Goal: Task Accomplishment & Management: Manage account settings

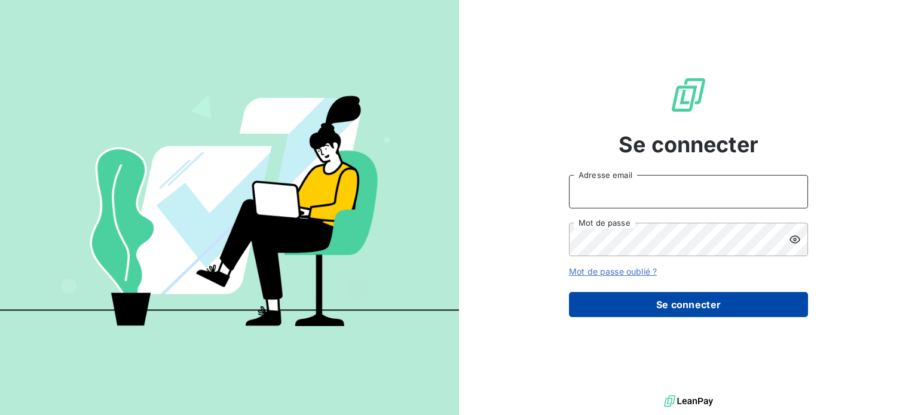
type input "[EMAIL_ADDRESS][DOMAIN_NAME]"
click at [657, 302] on button "Se connecter" at bounding box center [688, 304] width 239 height 25
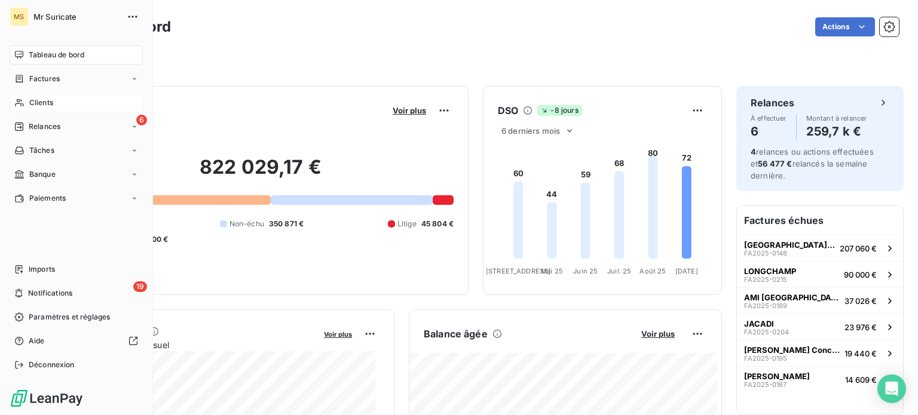
click at [34, 106] on span "Clients" at bounding box center [41, 102] width 24 height 11
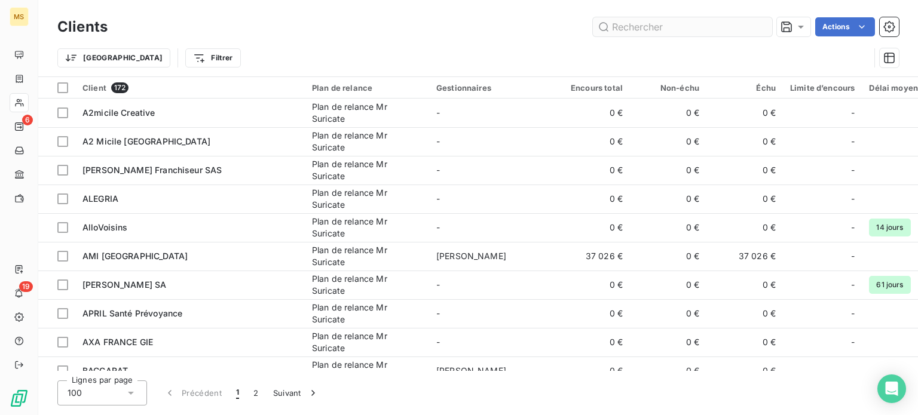
drag, startPoint x: 634, startPoint y: 25, endPoint x: 628, endPoint y: 21, distance: 7.0
click at [634, 25] on input "text" at bounding box center [682, 26] width 179 height 19
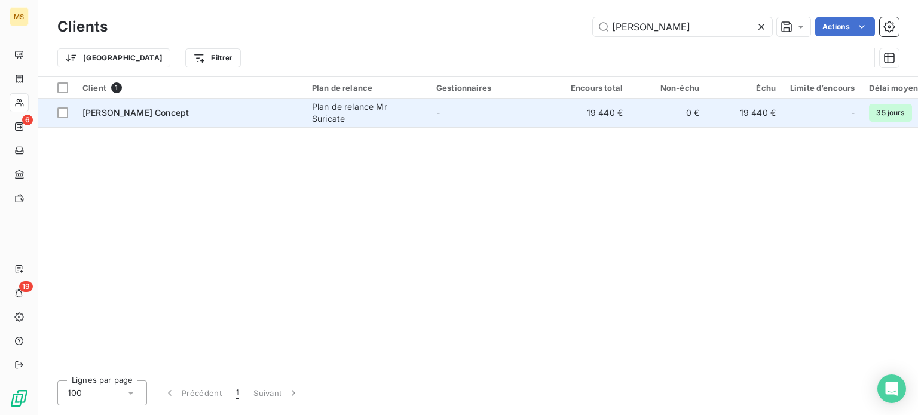
type input "[PERSON_NAME]"
click at [160, 102] on td "[PERSON_NAME] Concept" at bounding box center [189, 113] width 229 height 29
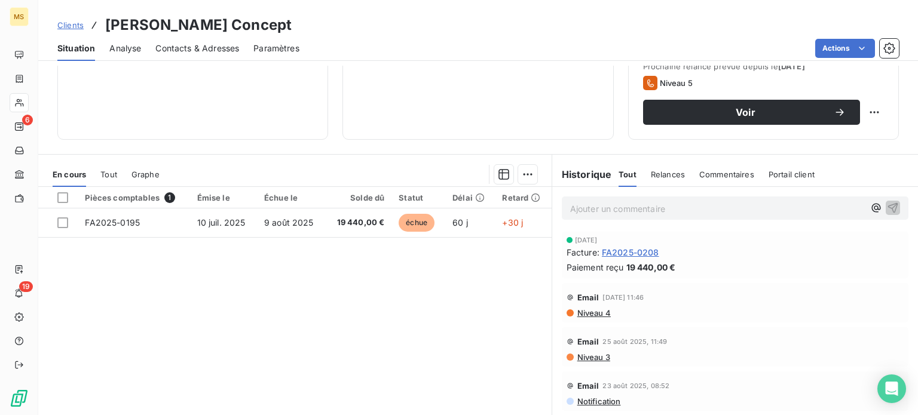
scroll to position [179, 0]
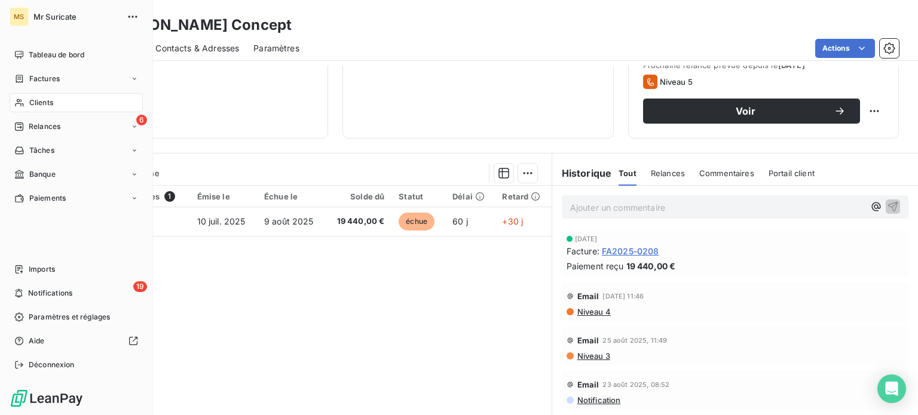
click at [33, 103] on span "Clients" at bounding box center [41, 102] width 24 height 11
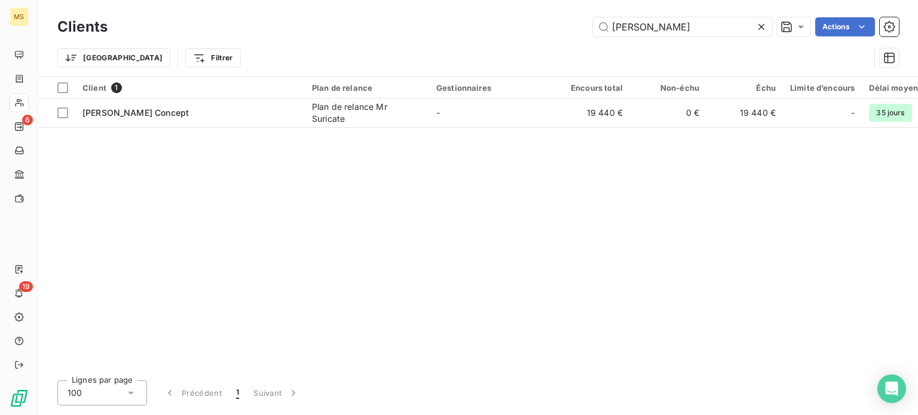
drag, startPoint x: 645, startPoint y: 26, endPoint x: 561, endPoint y: 34, distance: 84.6
click at [561, 34] on div "[PERSON_NAME] Actions" at bounding box center [510, 26] width 777 height 19
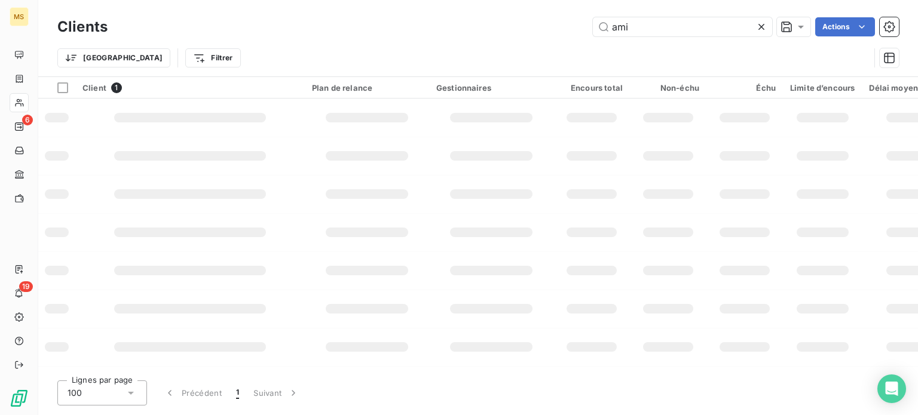
type input "ami"
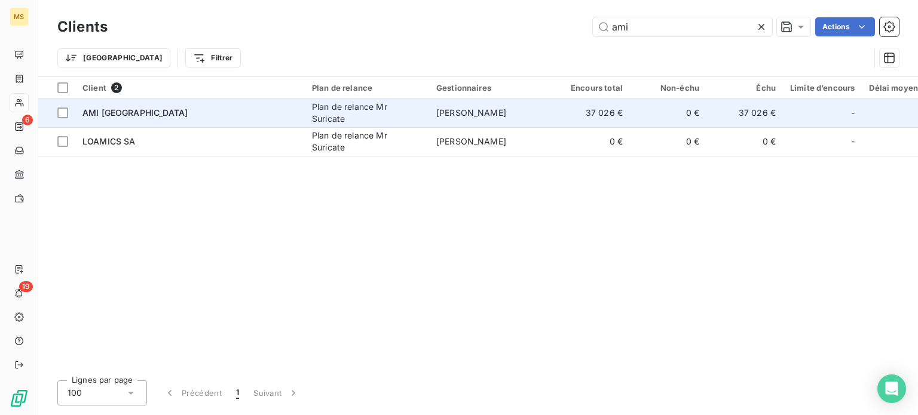
click at [328, 118] on div "Plan de relance Mr Suricate" at bounding box center [367, 113] width 110 height 24
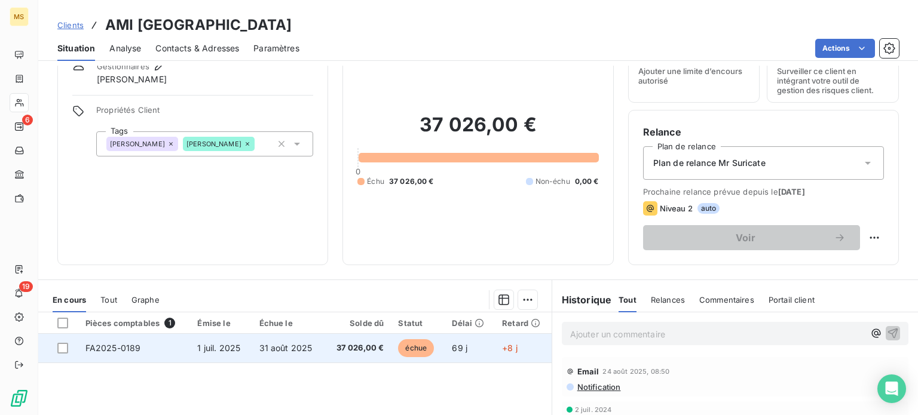
scroll to position [120, 0]
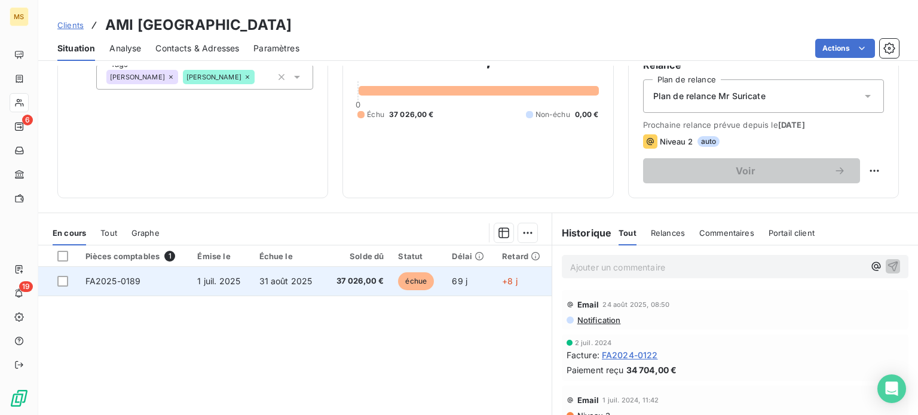
click at [259, 284] on span "31 août 2025" at bounding box center [285, 281] width 53 height 10
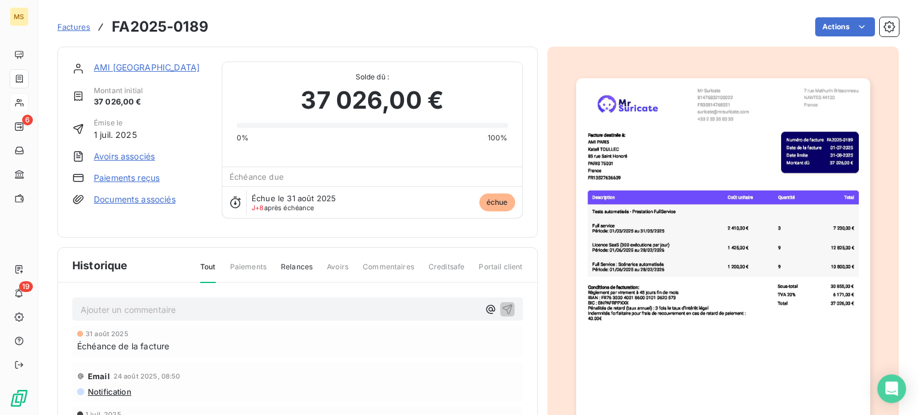
click at [115, 173] on link "Paiements reçus" at bounding box center [127, 178] width 66 height 12
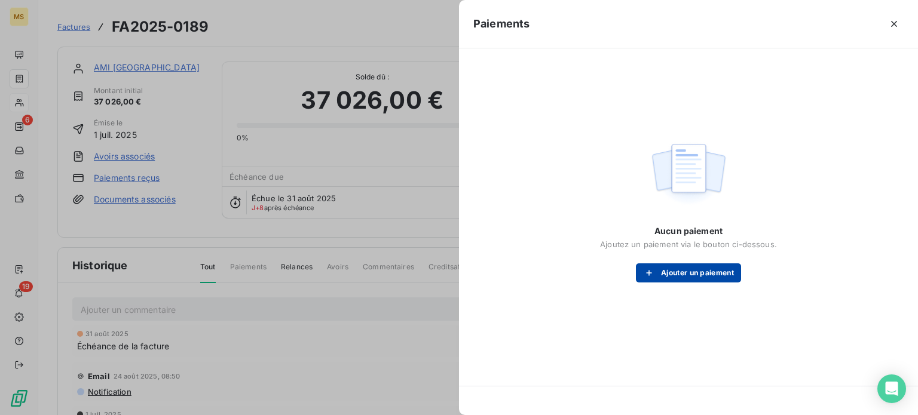
click at [655, 272] on div "button" at bounding box center [652, 273] width 18 height 12
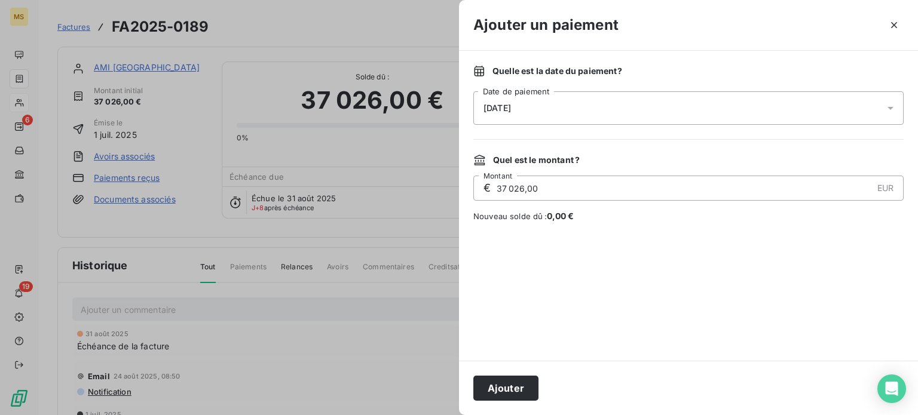
click at [538, 97] on div "[DATE]" at bounding box center [688, 107] width 430 height 33
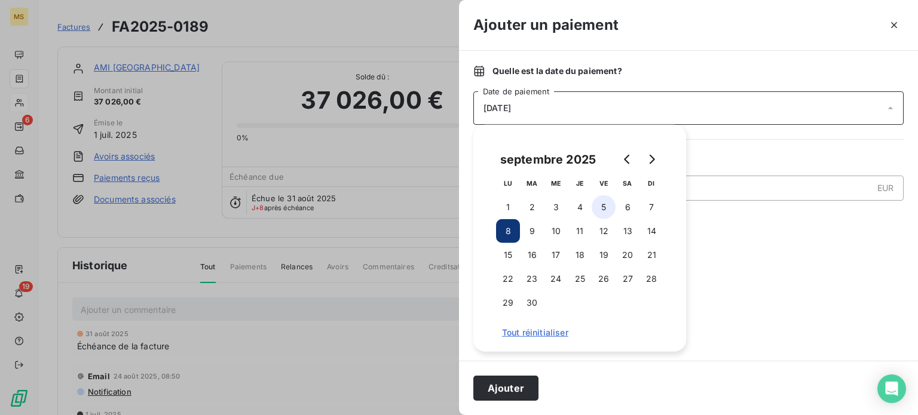
click at [612, 210] on button "5" at bounding box center [604, 207] width 24 height 24
drag, startPoint x: 525, startPoint y: 387, endPoint x: 528, endPoint y: 353, distance: 34.8
click at [525, 385] on button "Ajouter" at bounding box center [505, 388] width 65 height 25
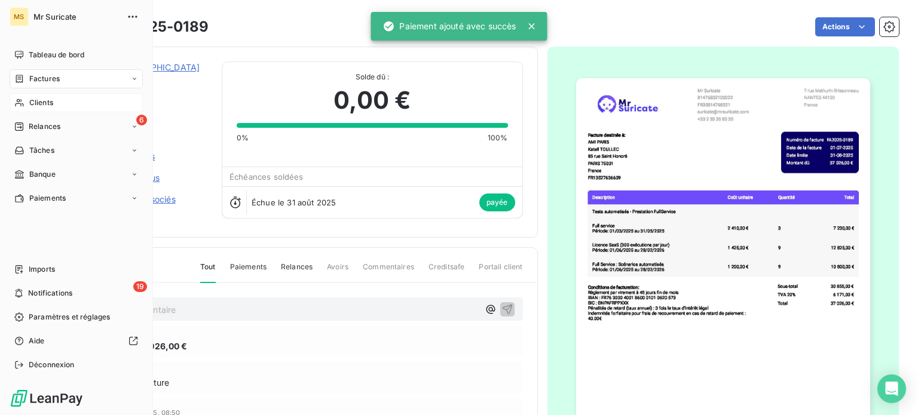
click at [28, 104] on div "Clients" at bounding box center [76, 102] width 133 height 19
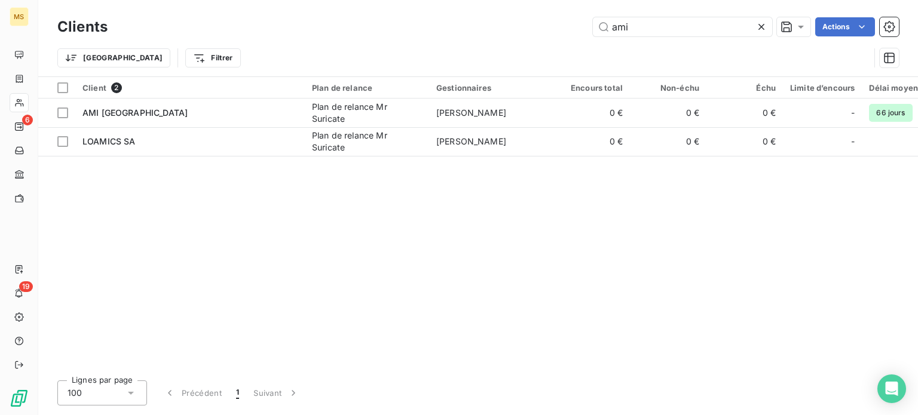
drag, startPoint x: 622, startPoint y: 25, endPoint x: 568, endPoint y: 29, distance: 53.9
click at [568, 27] on div "ami Actions" at bounding box center [510, 26] width 777 height 19
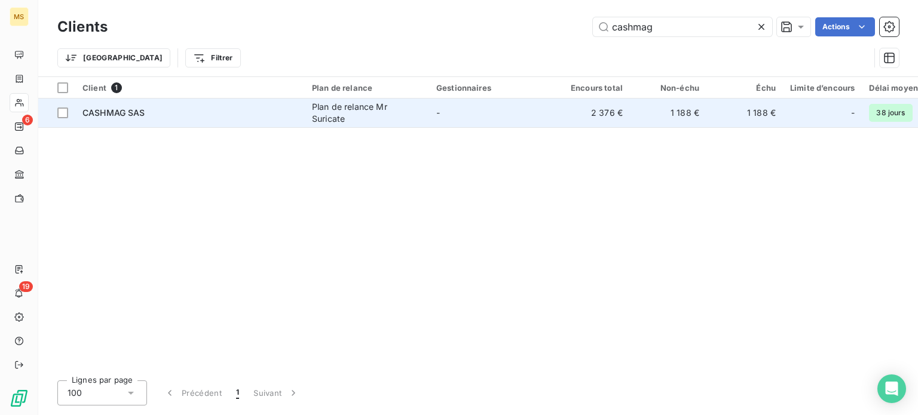
type input "cashmag"
click at [274, 116] on div "CASHMAG SAS" at bounding box center [189, 113] width 215 height 12
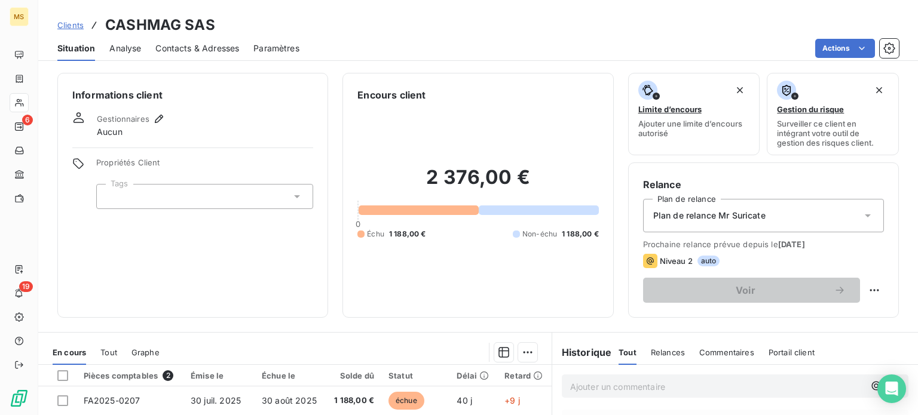
scroll to position [179, 0]
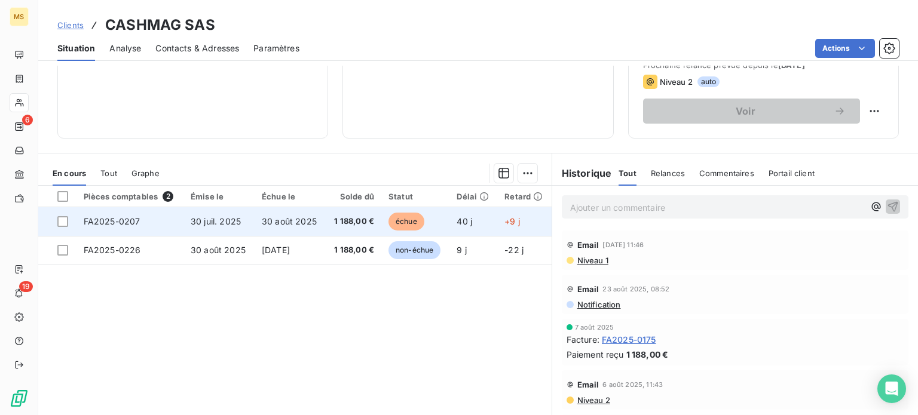
click at [226, 229] on td "30 juil. 2025" at bounding box center [218, 221] width 71 height 29
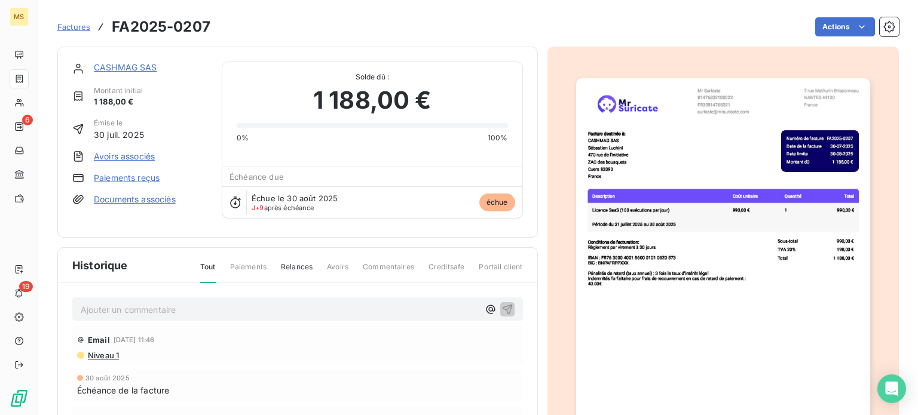
click at [129, 174] on link "Paiements reçus" at bounding box center [127, 178] width 66 height 12
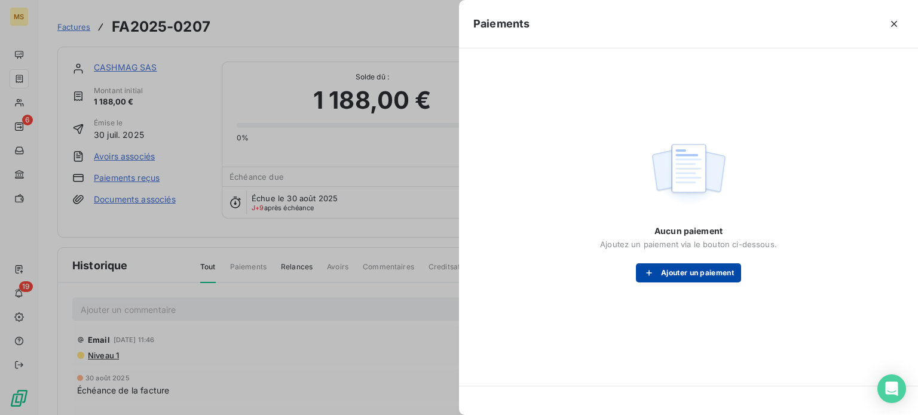
click at [653, 270] on icon "button" at bounding box center [649, 273] width 12 height 12
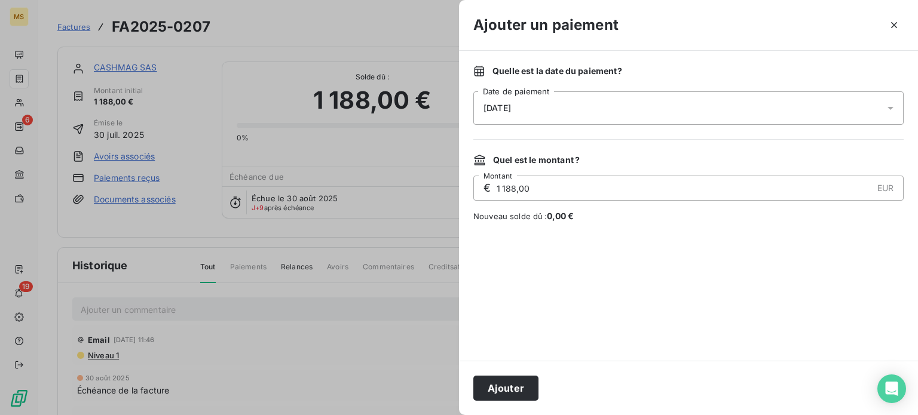
drag, startPoint x: 503, startPoint y: 108, endPoint x: 520, endPoint y: 123, distance: 22.4
click at [504, 109] on span "[DATE]" at bounding box center [496, 108] width 27 height 10
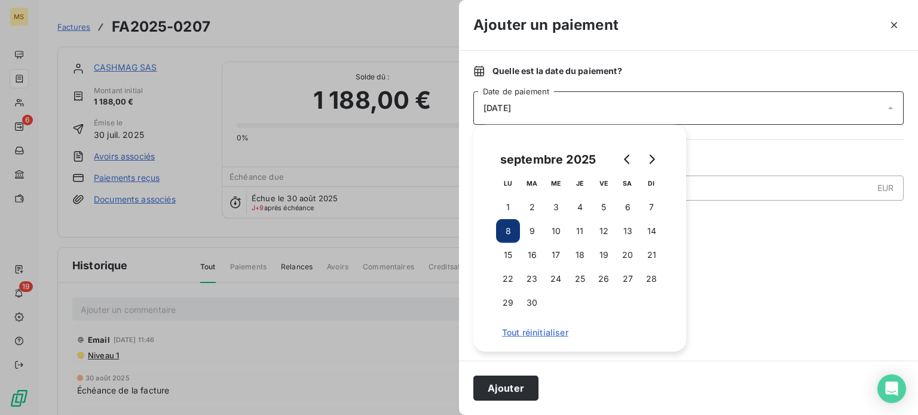
click at [614, 201] on td "5" at bounding box center [604, 207] width 24 height 24
click at [604, 205] on button "5" at bounding box center [604, 207] width 24 height 24
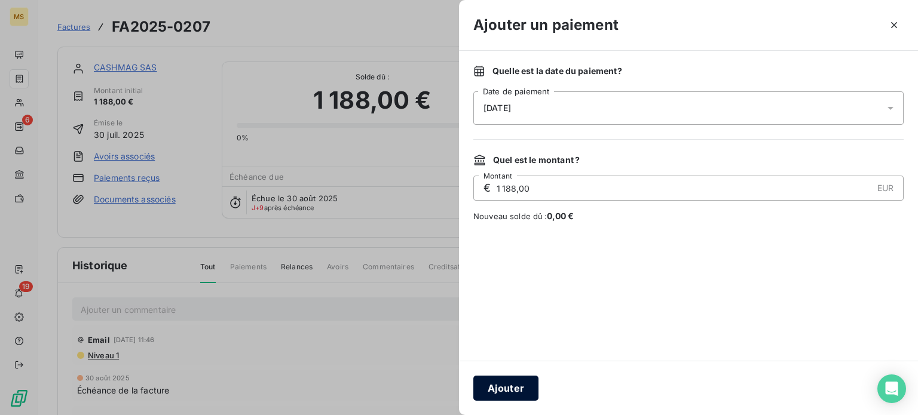
click at [510, 393] on button "Ajouter" at bounding box center [505, 388] width 65 height 25
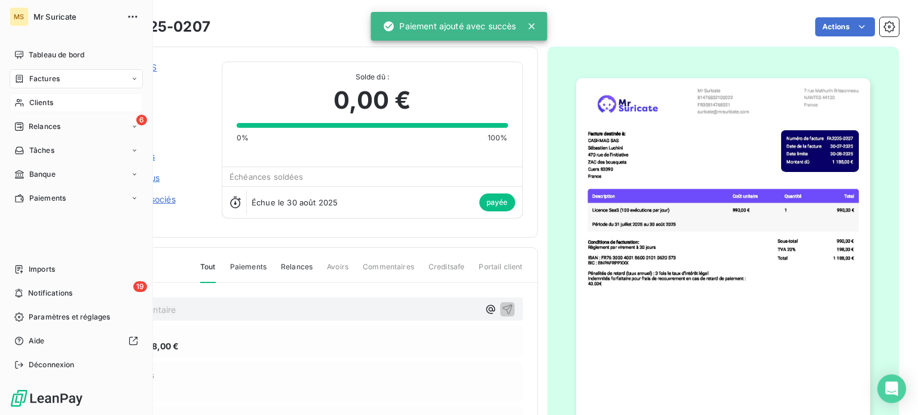
click at [31, 100] on span "Clients" at bounding box center [41, 102] width 24 height 11
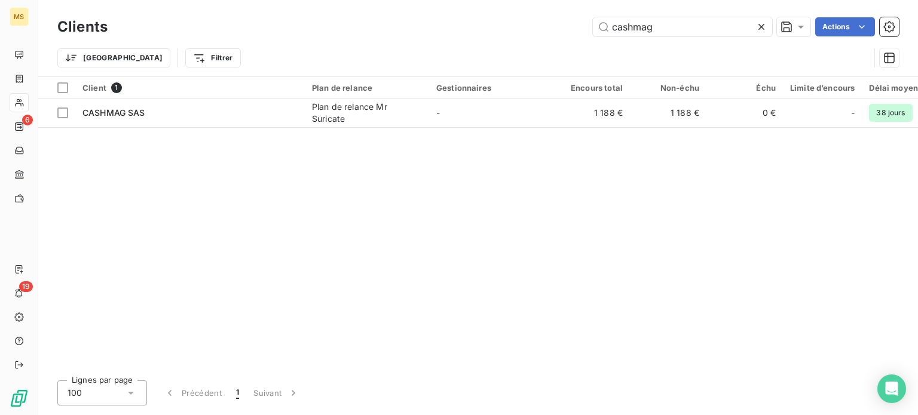
drag, startPoint x: 655, startPoint y: 26, endPoint x: 411, endPoint y: 22, distance: 243.9
click at [455, 33] on div "cashmag Actions" at bounding box center [510, 26] width 777 height 19
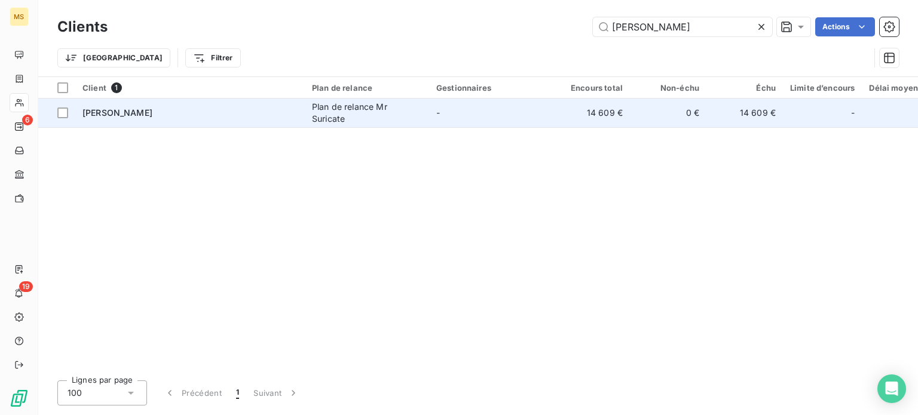
type input "[PERSON_NAME]"
click at [158, 113] on div "[PERSON_NAME]" at bounding box center [189, 113] width 215 height 12
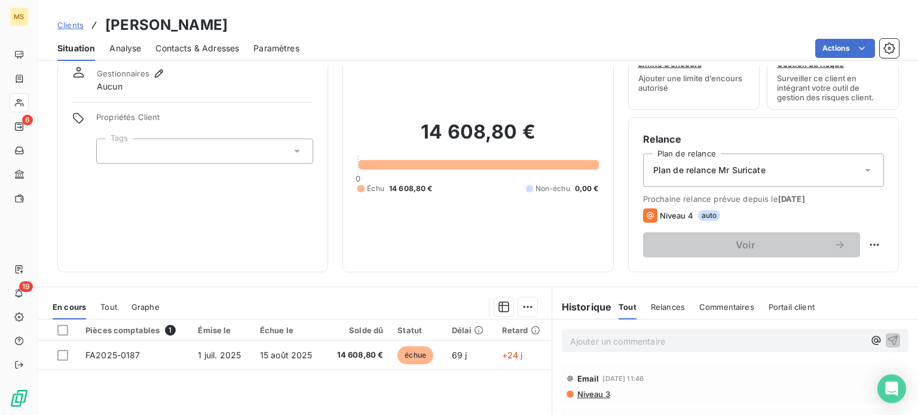
scroll to position [179, 0]
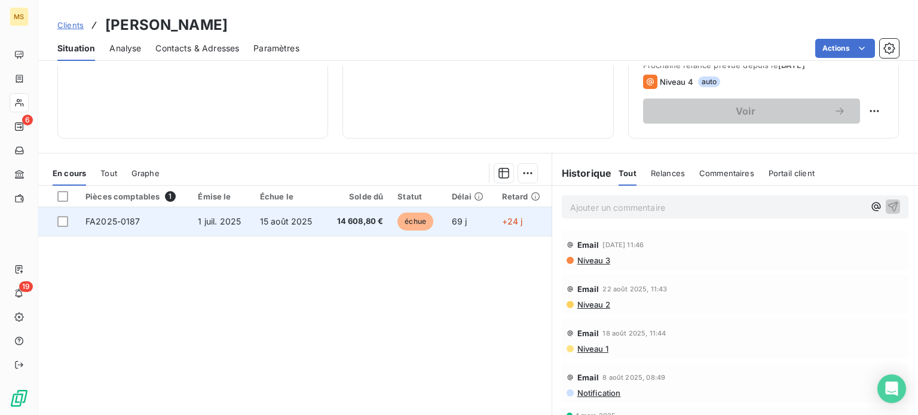
click at [215, 231] on td "1 juil. 2025" at bounding box center [222, 221] width 62 height 29
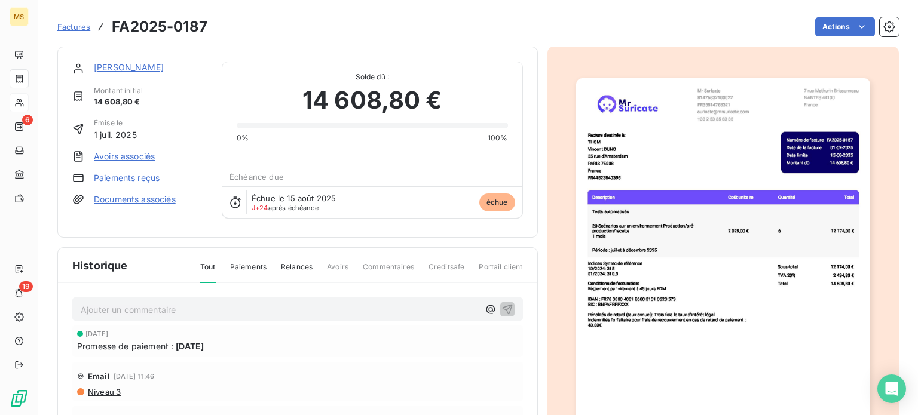
click at [128, 179] on link "Paiements reçus" at bounding box center [127, 178] width 66 height 12
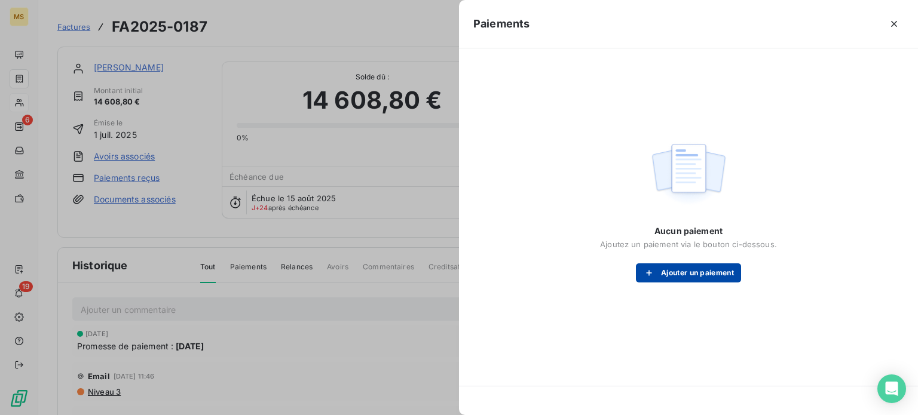
click at [681, 269] on button "Ajouter un paiement" at bounding box center [688, 273] width 105 height 19
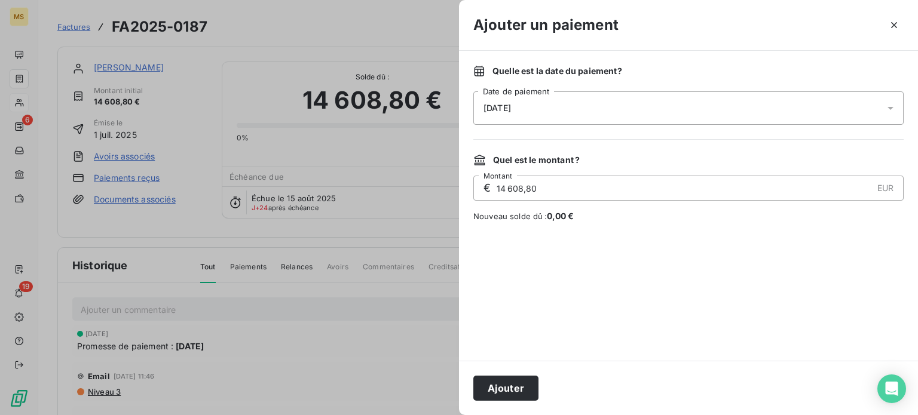
click at [533, 108] on div "[DATE]" at bounding box center [688, 107] width 430 height 33
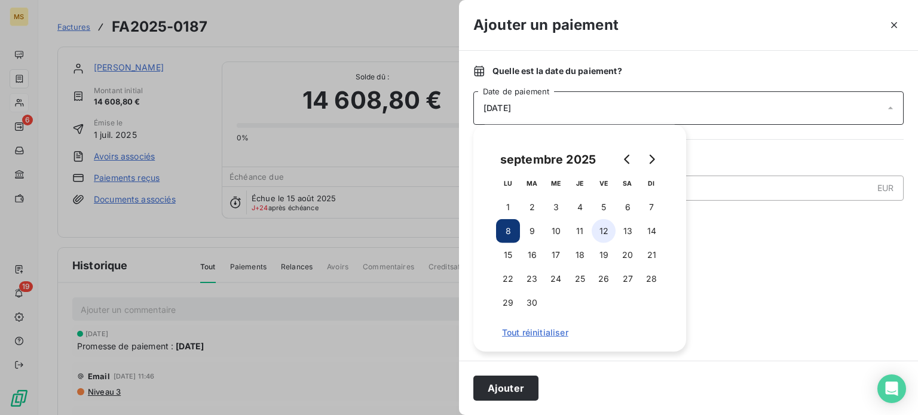
drag, startPoint x: 599, startPoint y: 203, endPoint x: 593, endPoint y: 230, distance: 28.1
click at [599, 203] on button "5" at bounding box center [604, 207] width 24 height 24
click at [507, 394] on button "Ajouter" at bounding box center [505, 388] width 65 height 25
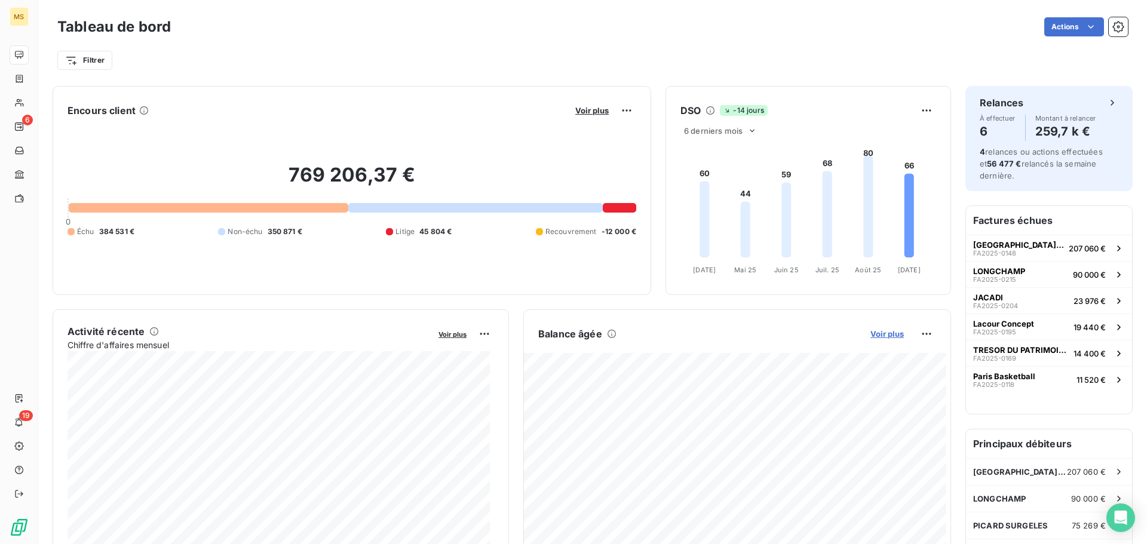
click at [872, 332] on span "Voir plus" at bounding box center [887, 334] width 33 height 10
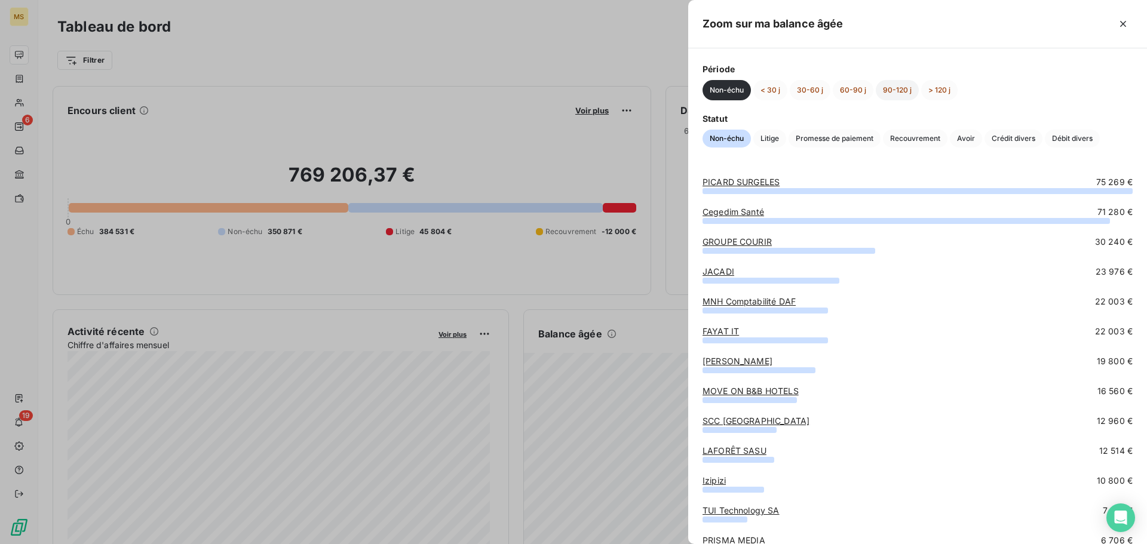
drag, startPoint x: 942, startPoint y: 91, endPoint x: 902, endPoint y: 88, distance: 39.6
click at [941, 90] on button "> 120 j" at bounding box center [940, 90] width 36 height 20
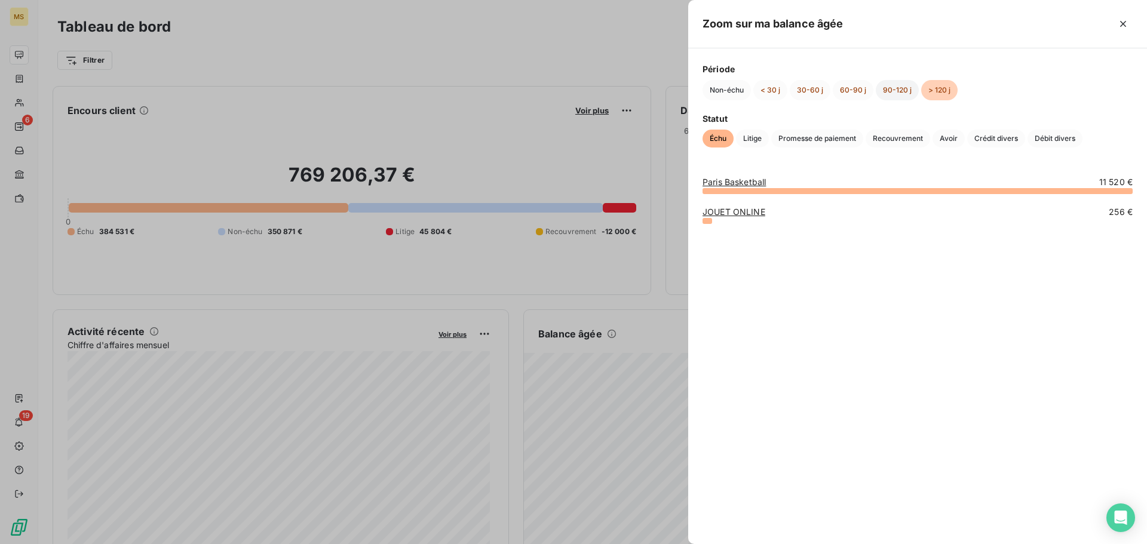
click at [891, 91] on button "90-120 j" at bounding box center [897, 90] width 43 height 20
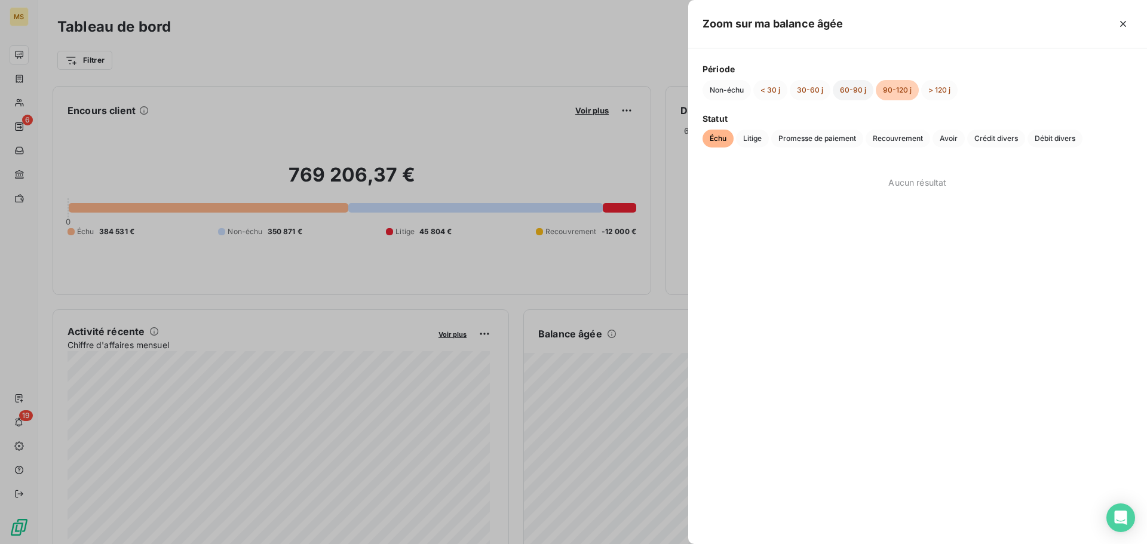
click at [844, 92] on button "60-90 j" at bounding box center [853, 90] width 41 height 20
click at [818, 93] on button "30-60 j" at bounding box center [810, 90] width 41 height 20
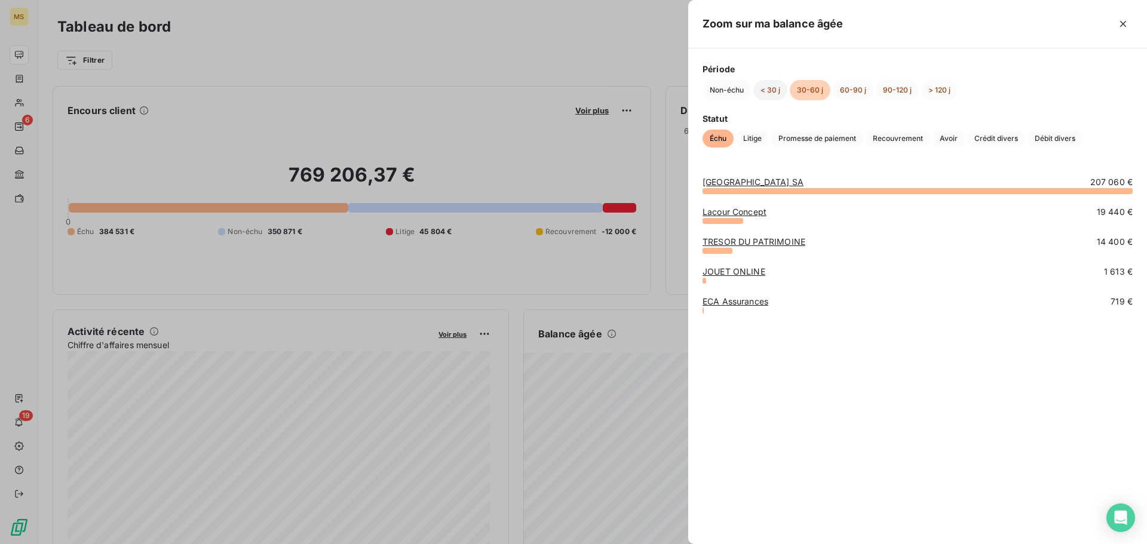
click at [776, 92] on button "< 30 j" at bounding box center [771, 90] width 34 height 20
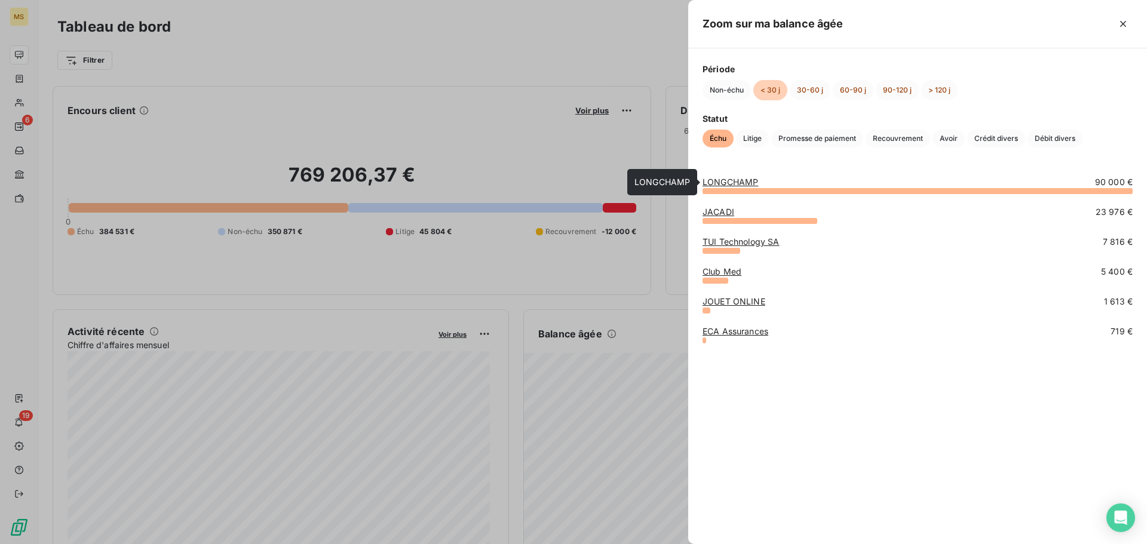
click at [731, 180] on link "LONGCHAMP" at bounding box center [731, 182] width 56 height 10
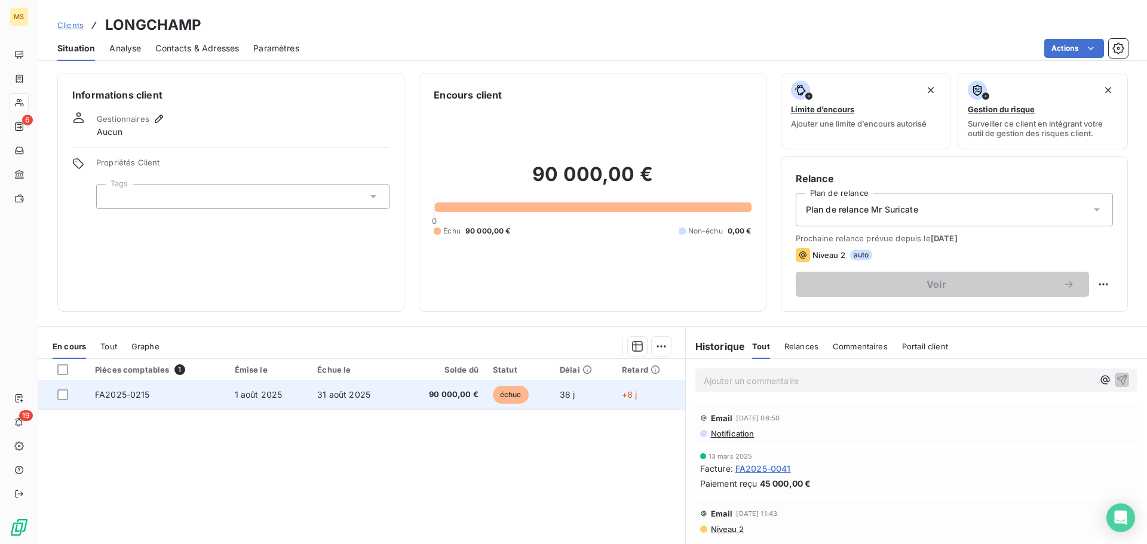
drag, startPoint x: 333, startPoint y: 391, endPoint x: 362, endPoint y: 399, distance: 29.6
click at [335, 393] on span "31 août 2025" at bounding box center [343, 395] width 53 height 10
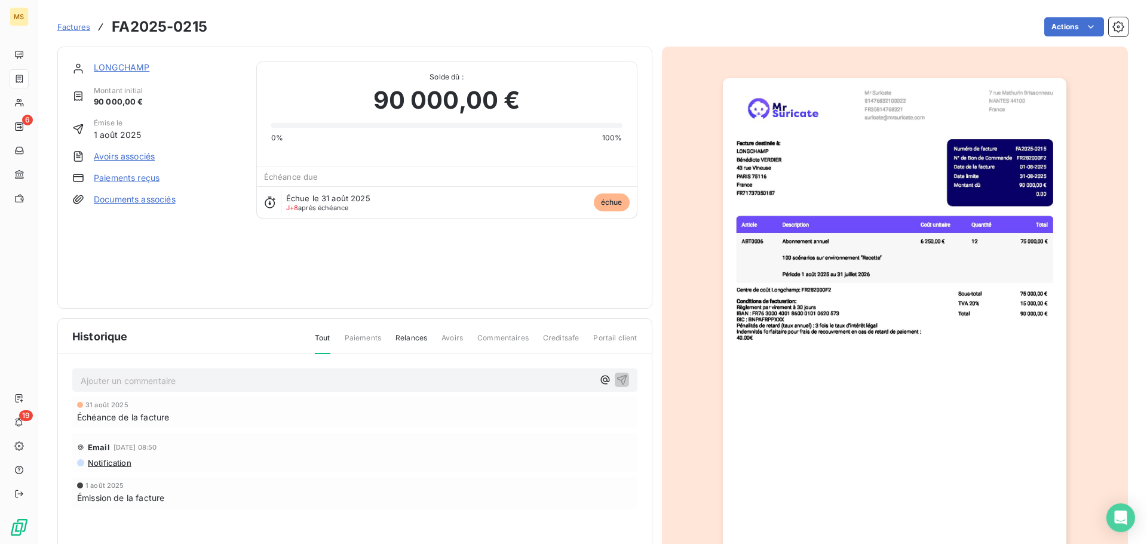
click at [426, 433] on div "Email 24 août 2025, 08:50 Notification" at bounding box center [354, 452] width 565 height 39
drag, startPoint x: 222, startPoint y: 24, endPoint x: 112, endPoint y: 28, distance: 110.0
click at [112, 28] on div "Factures FA2025-0215 Actions" at bounding box center [592, 26] width 1071 height 25
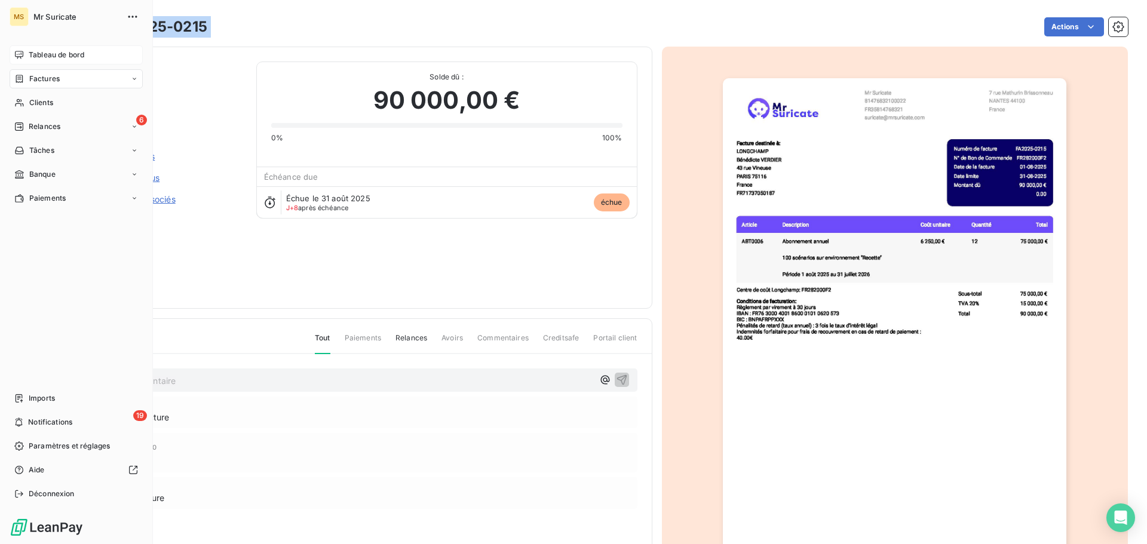
click at [42, 59] on span "Tableau de bord" at bounding box center [57, 55] width 56 height 11
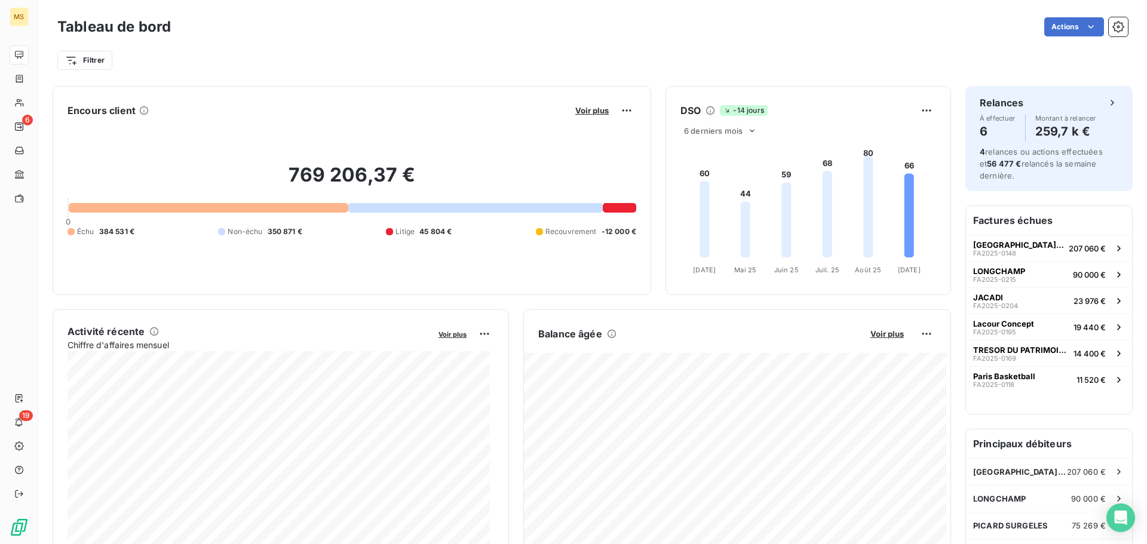
click at [884, 343] on div "Balance âgée Voir plus" at bounding box center [737, 334] width 427 height 19
click at [884, 341] on div "Balance âgée Voir plus" at bounding box center [737, 334] width 427 height 19
click at [883, 336] on span "Voir plus" at bounding box center [887, 334] width 33 height 10
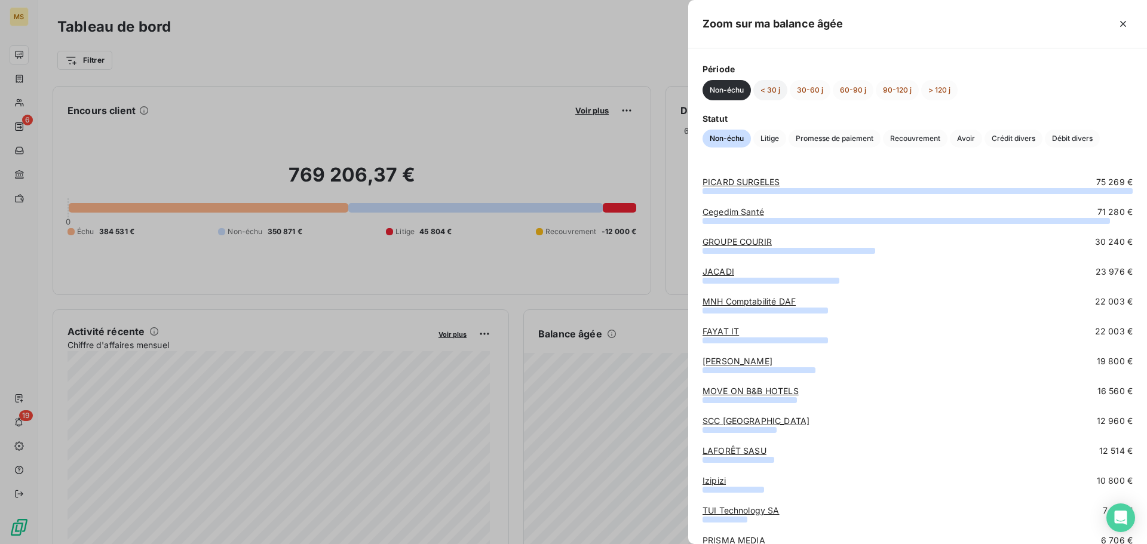
click at [778, 94] on button "< 30 j" at bounding box center [771, 90] width 34 height 20
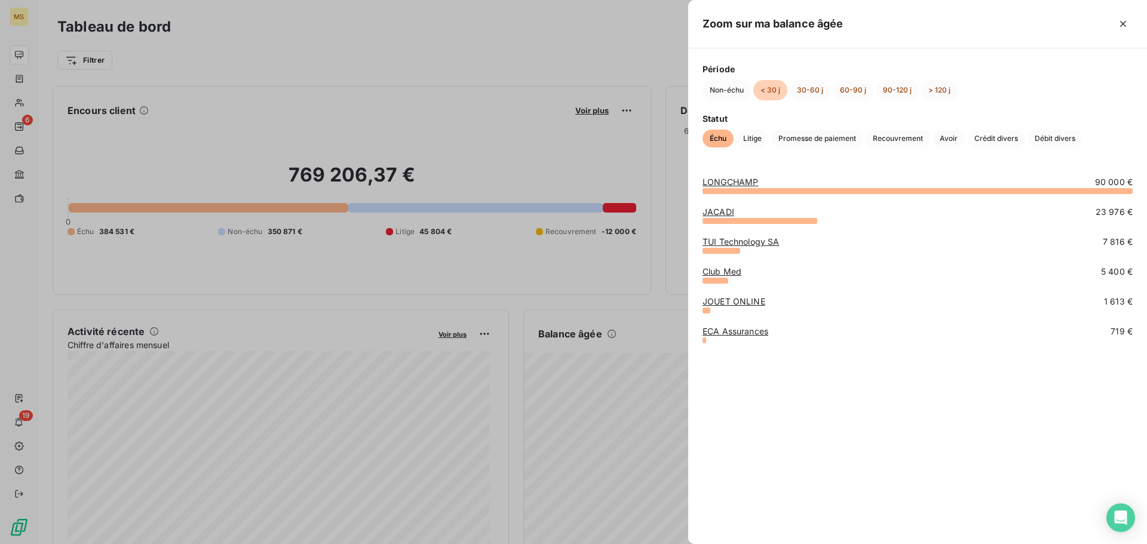
click at [719, 216] on link "JACADI" at bounding box center [719, 212] width 32 height 10
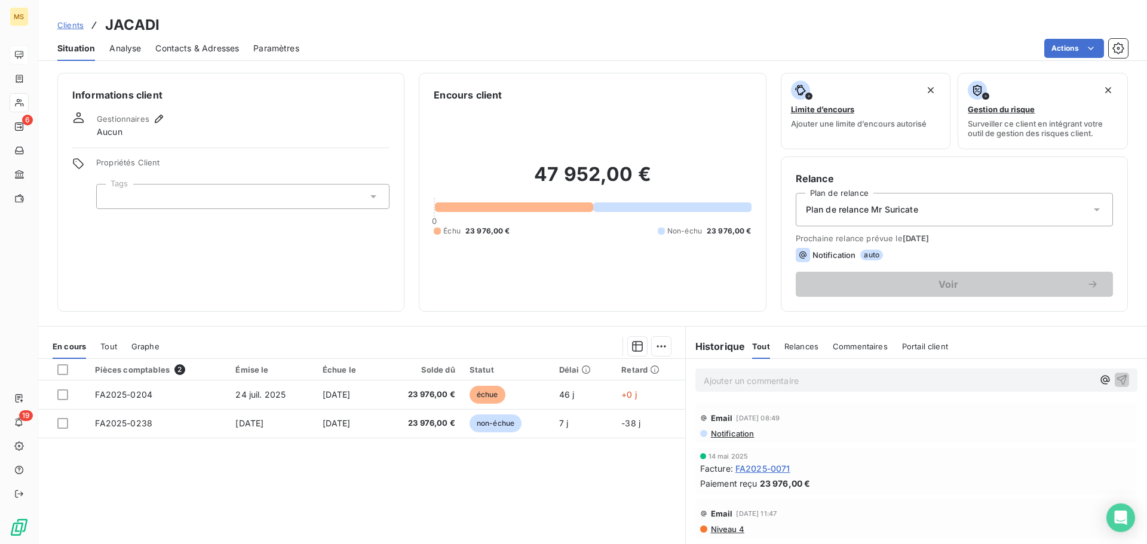
click at [207, 44] on span "Contacts & Adresses" at bounding box center [197, 48] width 84 height 12
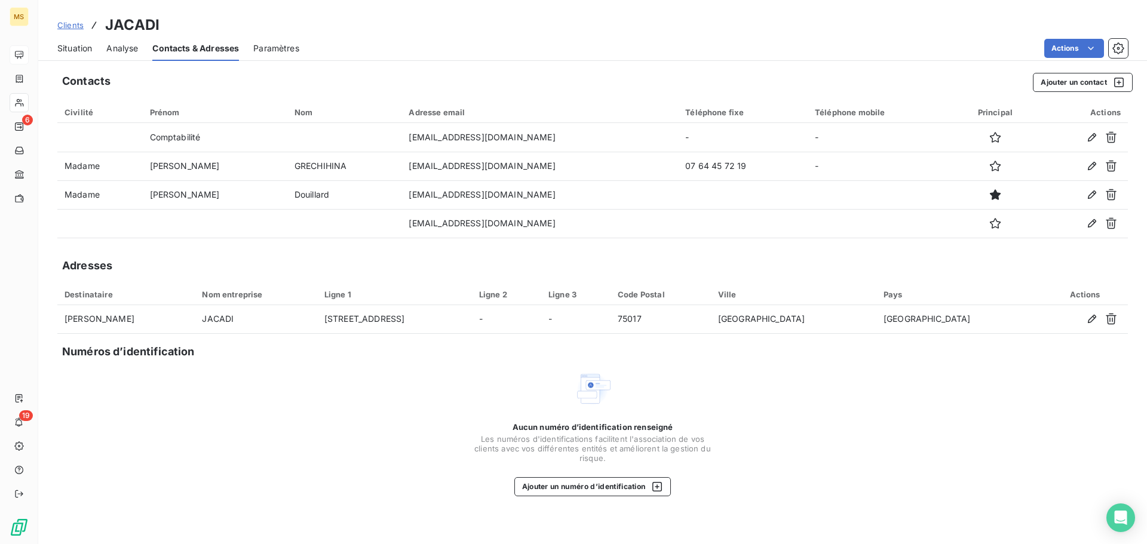
click at [79, 51] on span "Situation" at bounding box center [74, 48] width 35 height 12
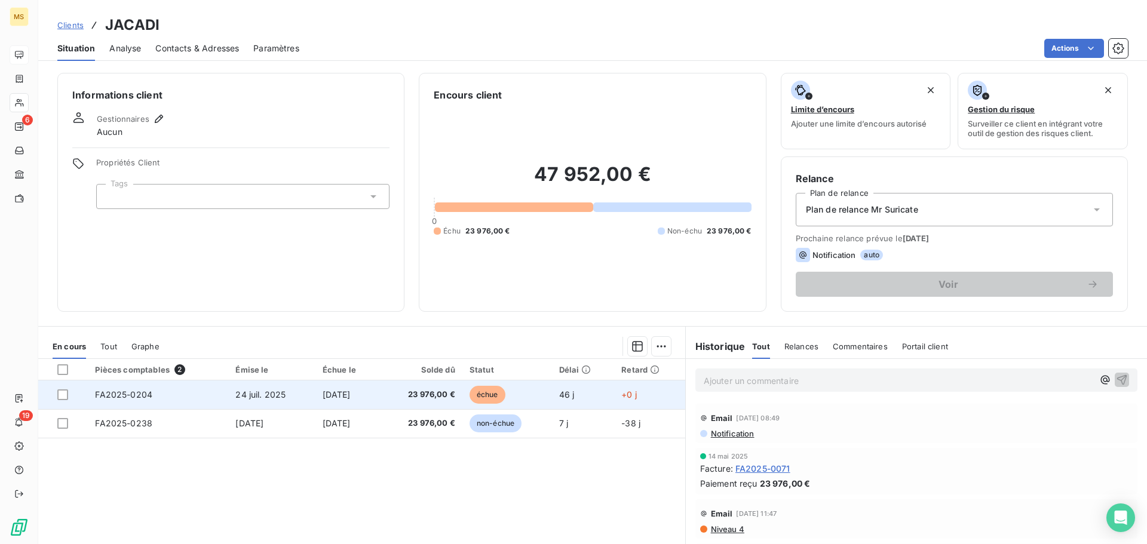
click at [265, 393] on span "24 juil. 2025" at bounding box center [260, 395] width 50 height 10
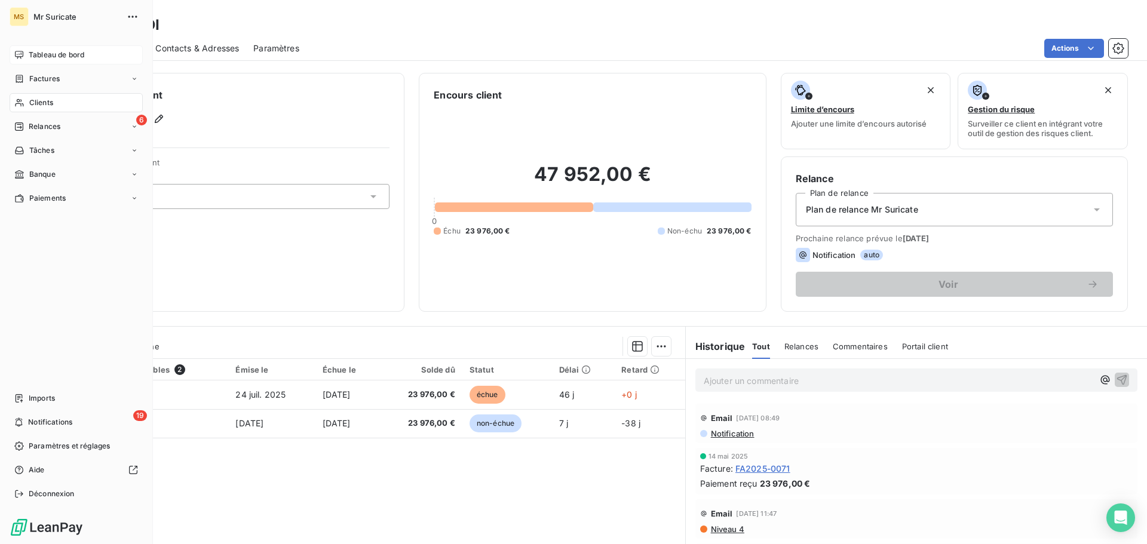
click at [26, 105] on div "Clients" at bounding box center [76, 102] width 133 height 19
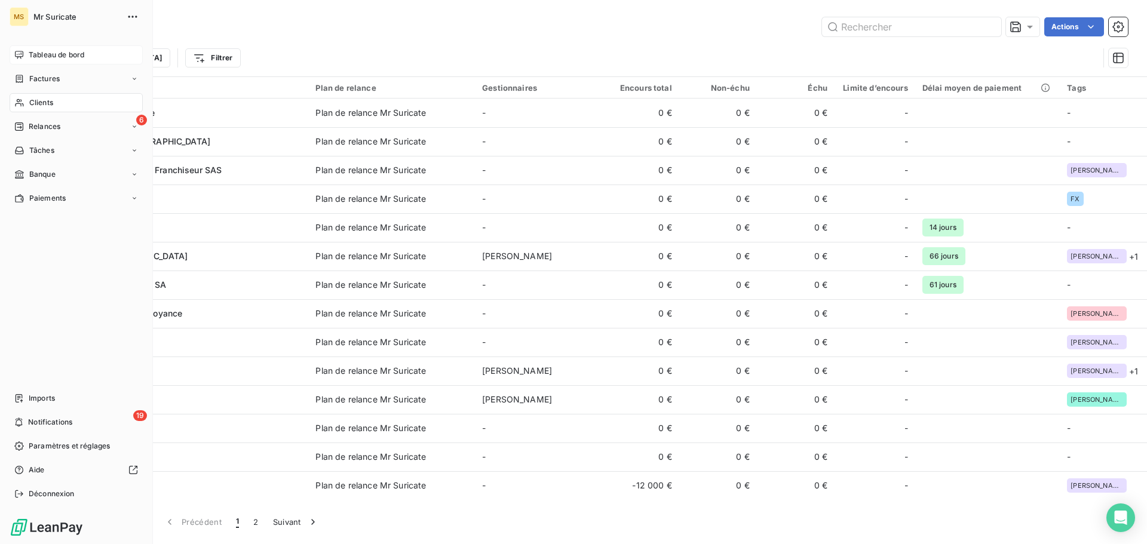
click at [36, 51] on span "Tableau de bord" at bounding box center [57, 55] width 56 height 11
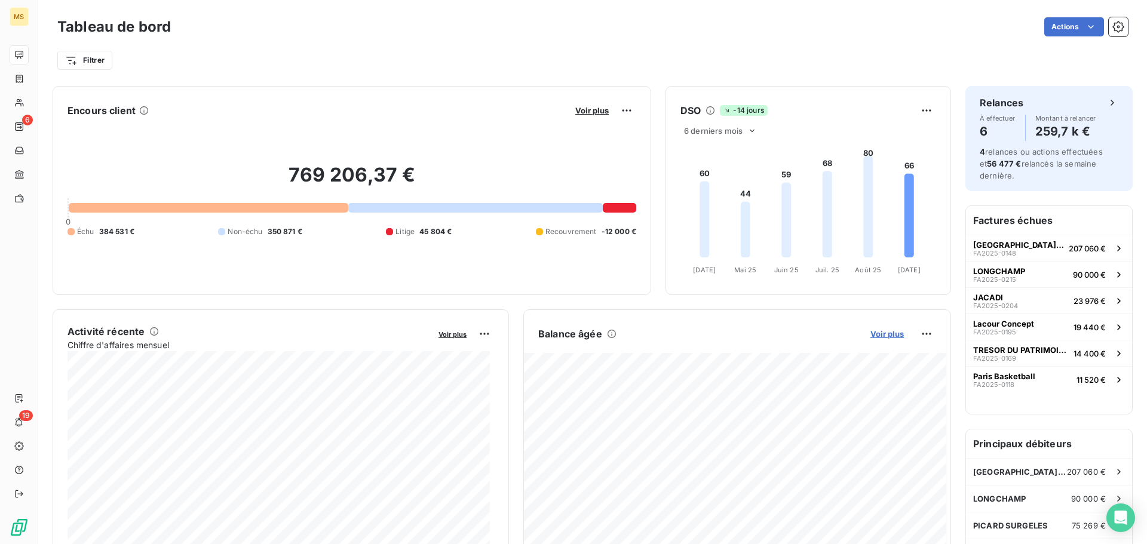
click at [887, 335] on span "Voir plus" at bounding box center [887, 334] width 33 height 10
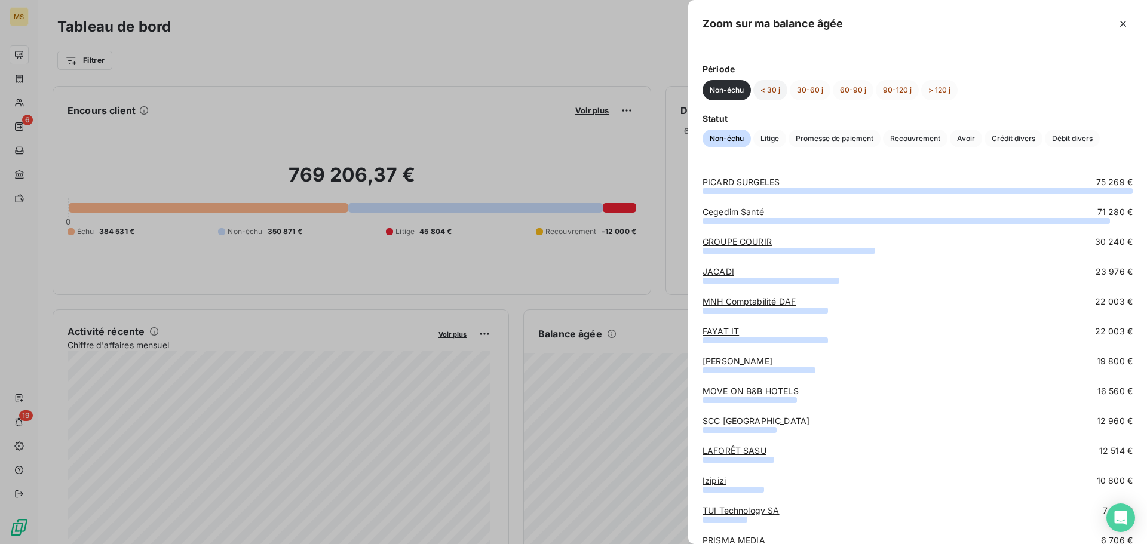
click at [771, 85] on button "< 30 j" at bounding box center [771, 90] width 34 height 20
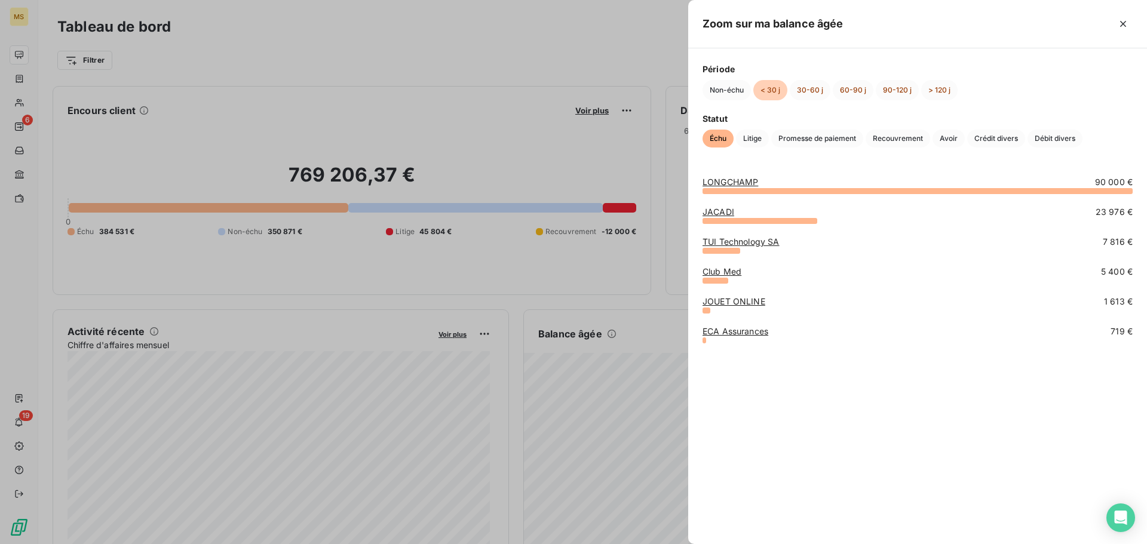
click at [720, 270] on link "Club Med" at bounding box center [722, 272] width 39 height 10
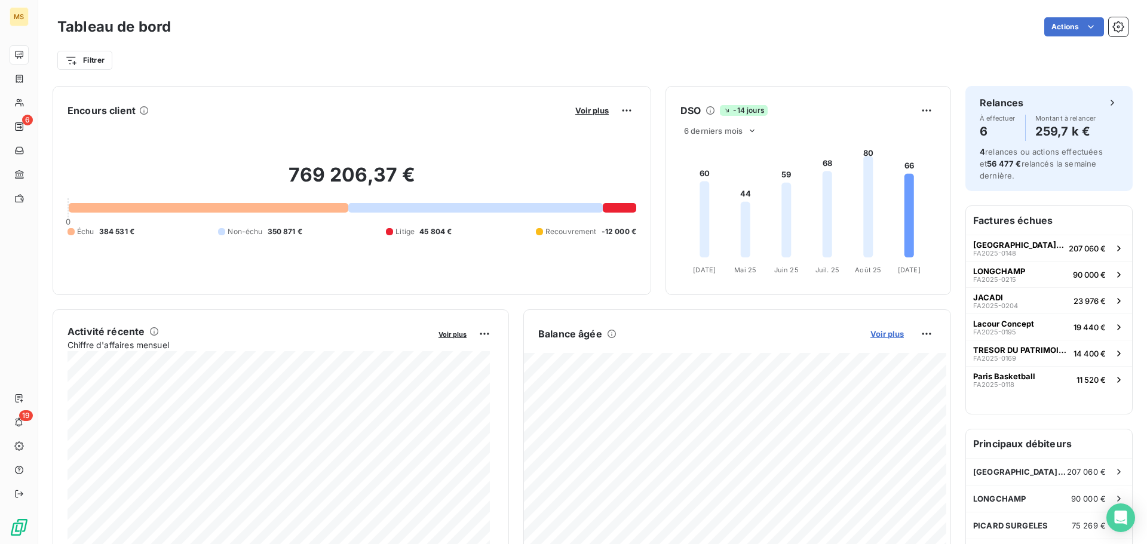
click at [871, 330] on span "Voir plus" at bounding box center [887, 334] width 33 height 10
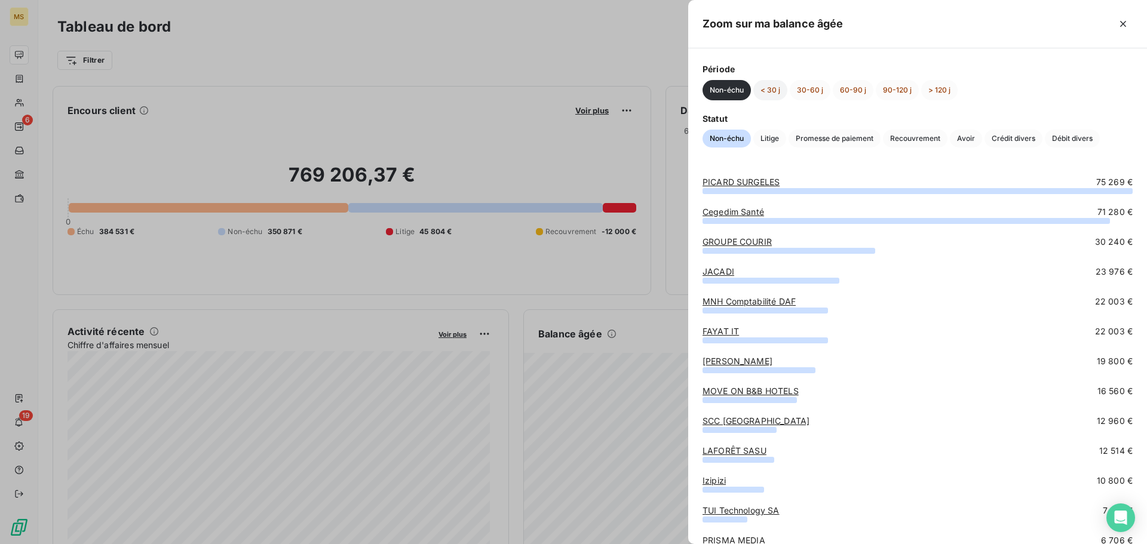
click at [772, 88] on button "< 30 j" at bounding box center [771, 90] width 34 height 20
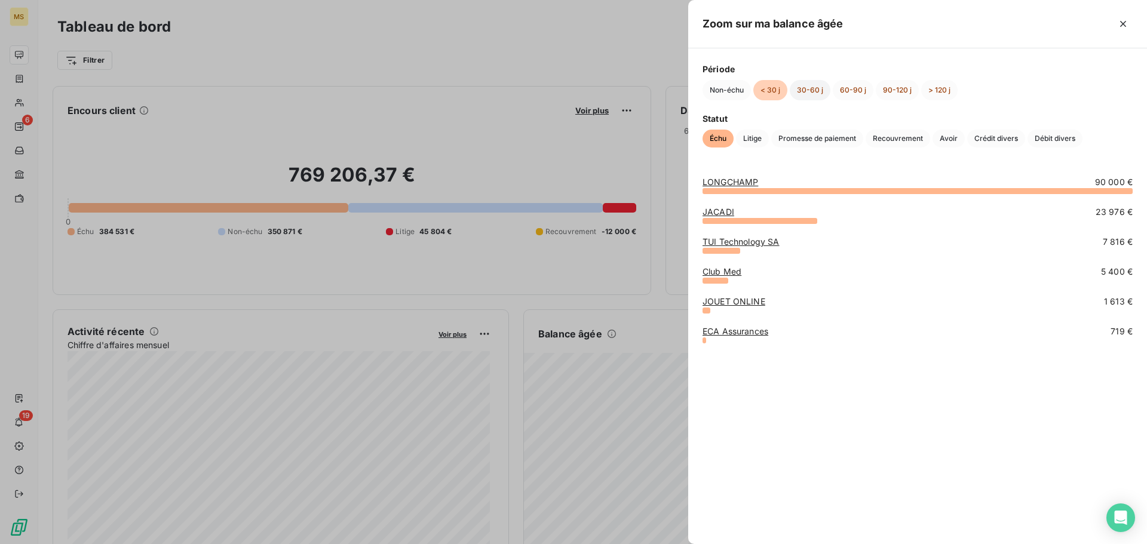
click at [816, 93] on button "30-60 j" at bounding box center [810, 90] width 41 height 20
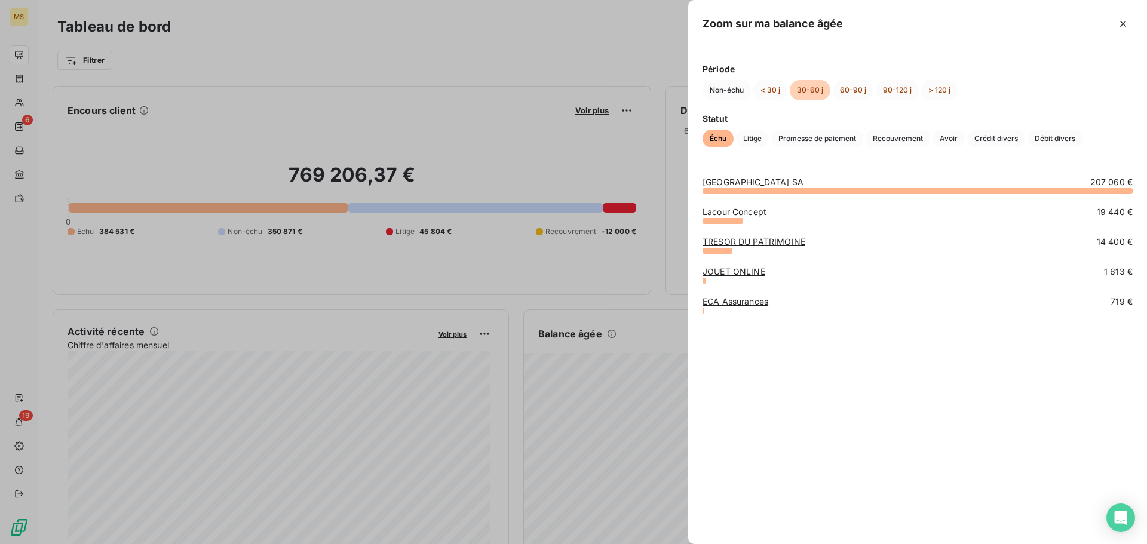
click at [762, 274] on link "JOUET ONLINE" at bounding box center [734, 272] width 63 height 10
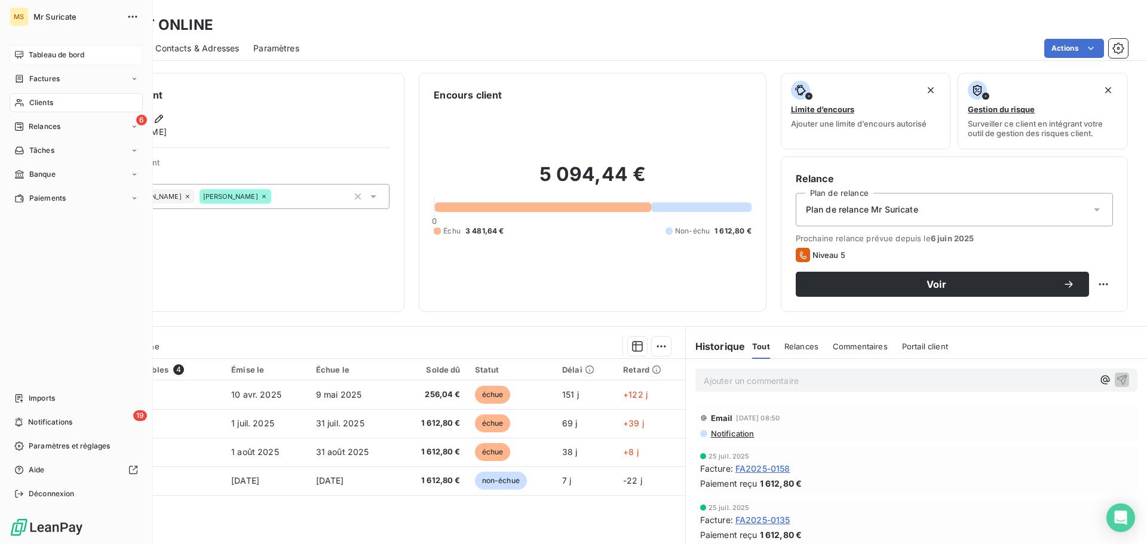
click at [10, 50] on div "Tableau de bord" at bounding box center [76, 54] width 133 height 19
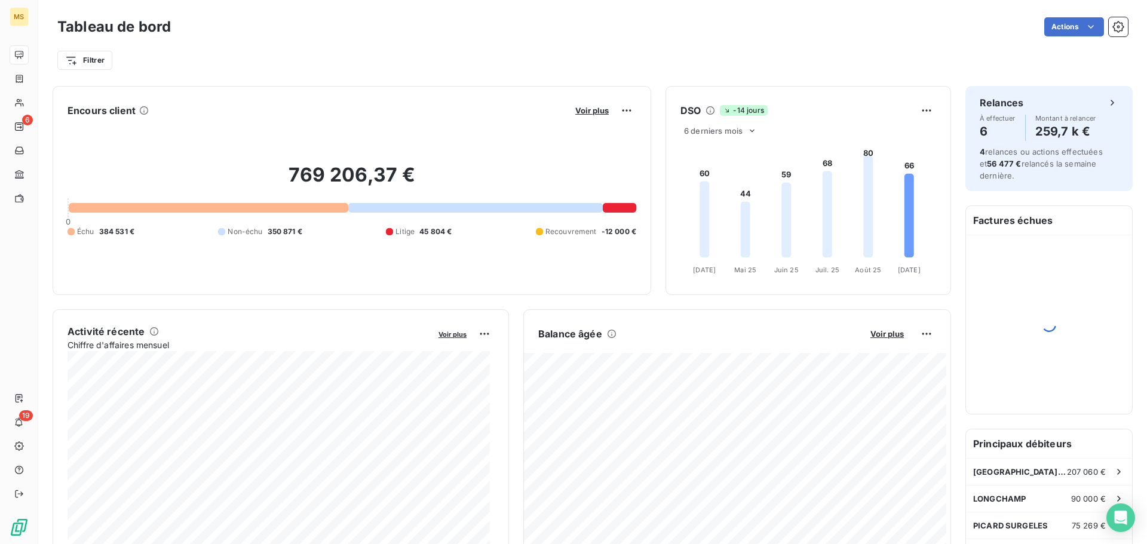
click at [867, 333] on button "Voir plus" at bounding box center [887, 334] width 41 height 11
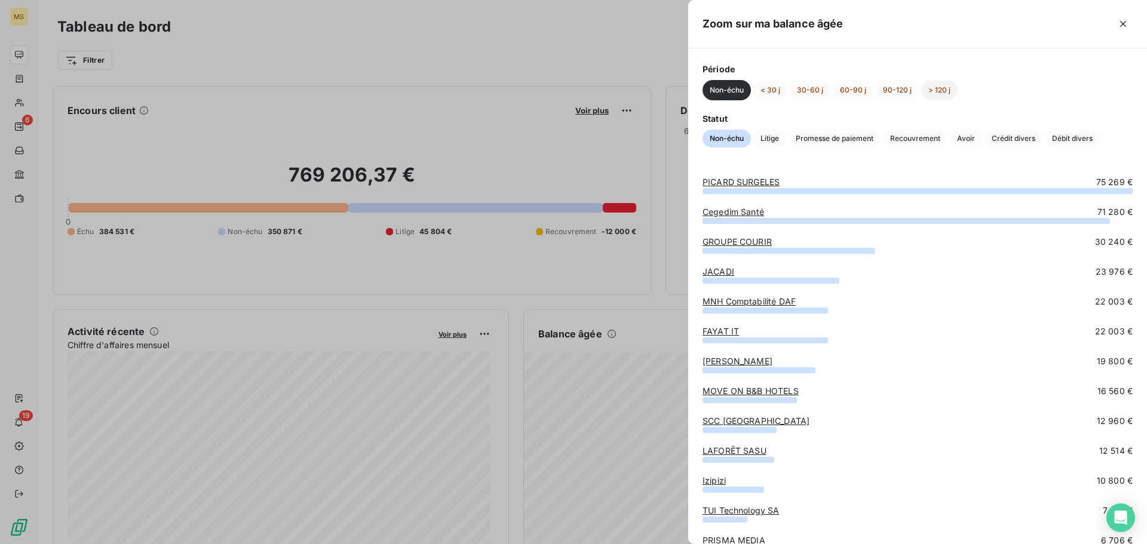
click at [932, 95] on button "> 120 j" at bounding box center [940, 90] width 36 height 20
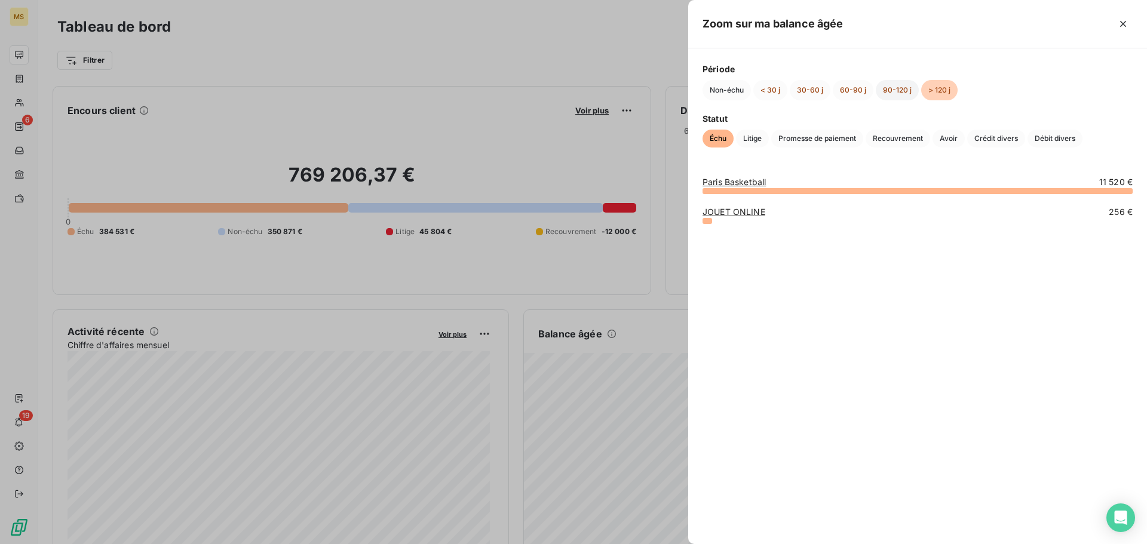
click at [894, 98] on button "90-120 j" at bounding box center [897, 90] width 43 height 20
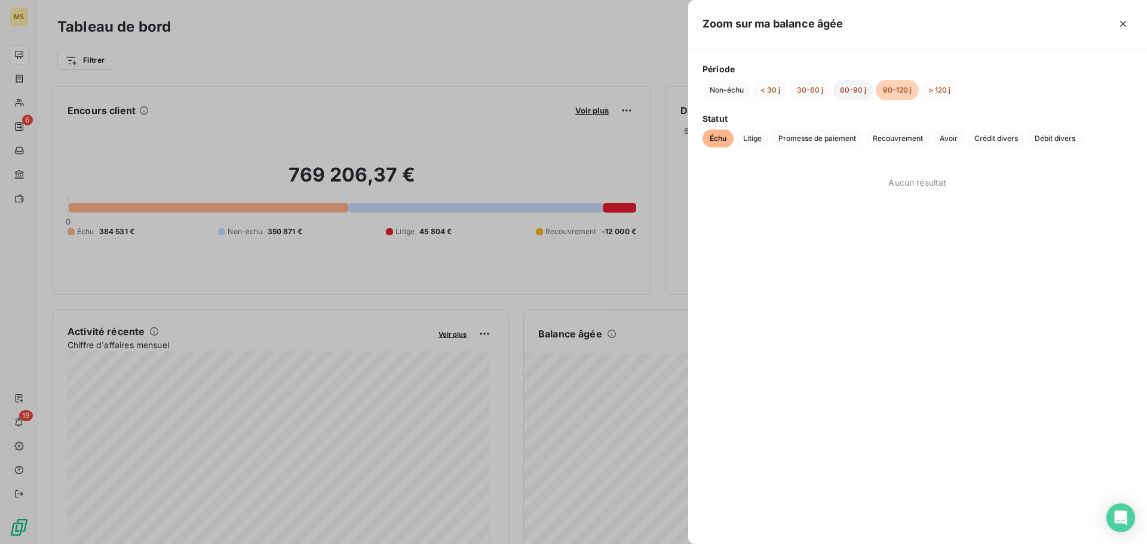
click at [858, 93] on button "60-90 j" at bounding box center [853, 90] width 41 height 20
drag, startPoint x: 916, startPoint y: 93, endPoint x: 923, endPoint y: 93, distance: 7.8
click at [916, 94] on div "Non-échu < 30 j 30-60 j 60-90 j 90-120 j > 120 j" at bounding box center [918, 90] width 430 height 20
click at [935, 91] on button "> 120 j" at bounding box center [940, 90] width 36 height 20
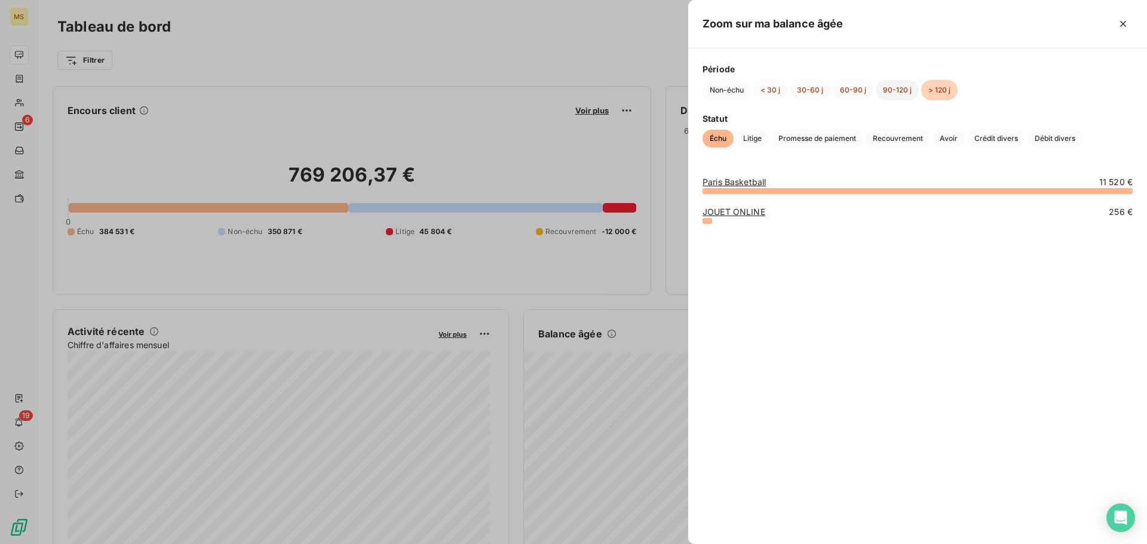
click at [894, 90] on button "90-120 j" at bounding box center [897, 90] width 43 height 20
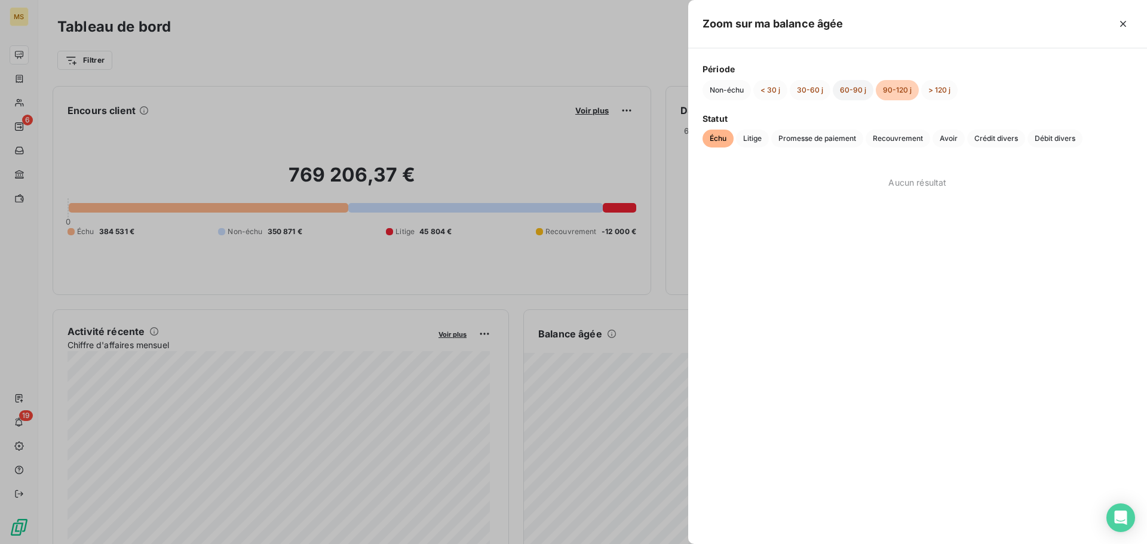
click at [849, 93] on button "60-90 j" at bounding box center [853, 90] width 41 height 20
click at [811, 88] on button "30-60 j" at bounding box center [810, 90] width 41 height 20
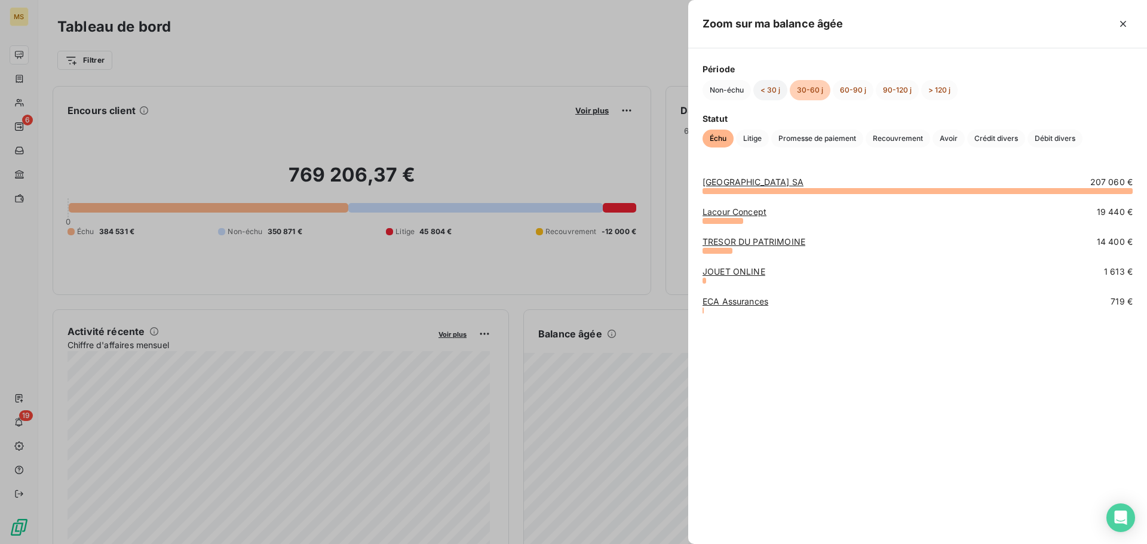
click at [773, 94] on button "< 30 j" at bounding box center [771, 90] width 34 height 20
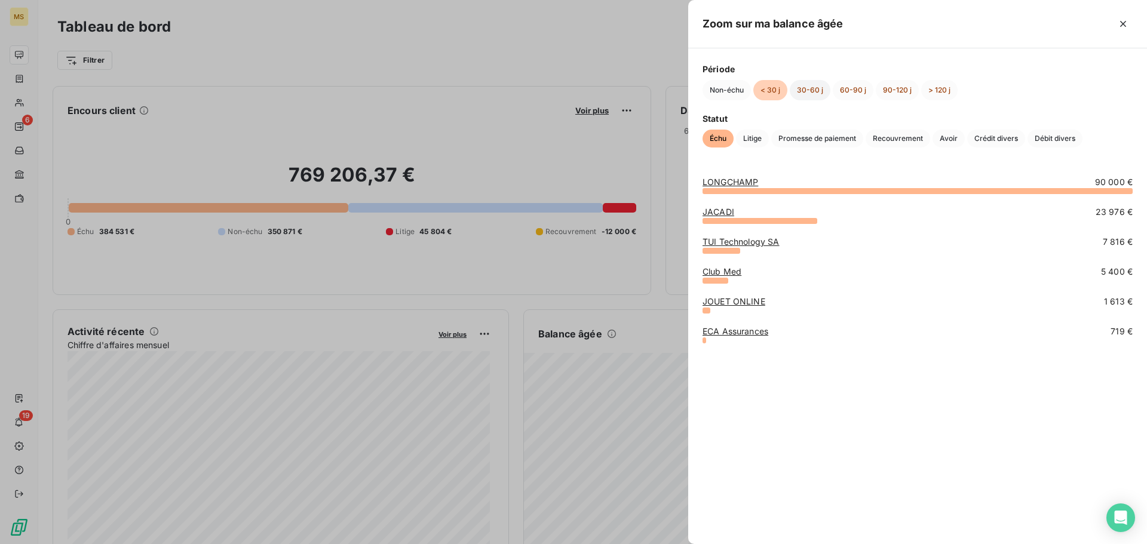
click at [806, 94] on button "30-60 j" at bounding box center [810, 90] width 41 height 20
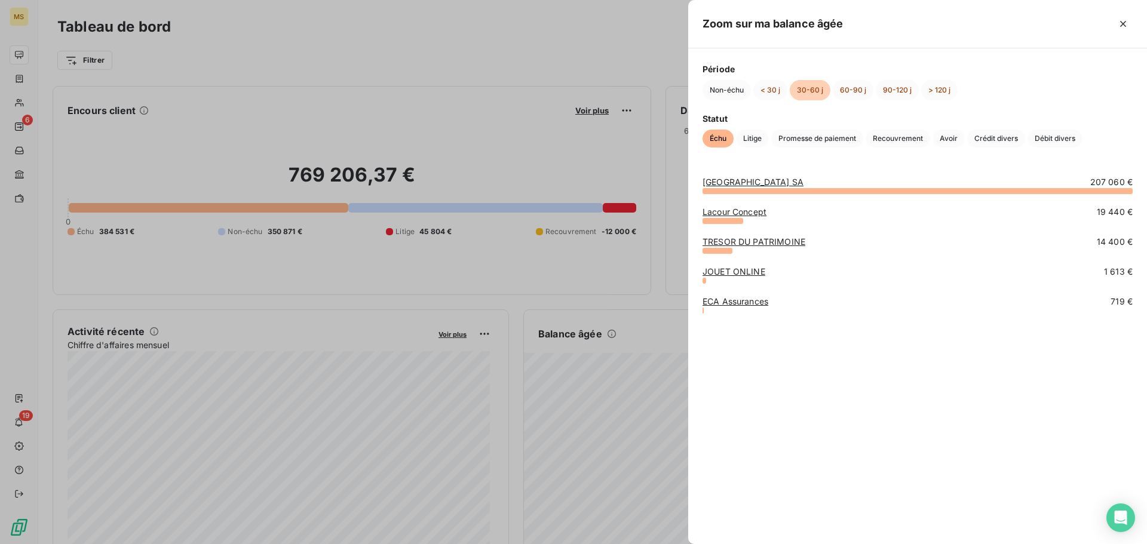
click at [769, 374] on div "TINUBU SQUARE SA 207 060 € Lacour Concept 19 440 € TRESOR DU PATRIMOINE 14 400 …" at bounding box center [917, 353] width 459 height 382
